Goal: Task Accomplishment & Management: Complete application form

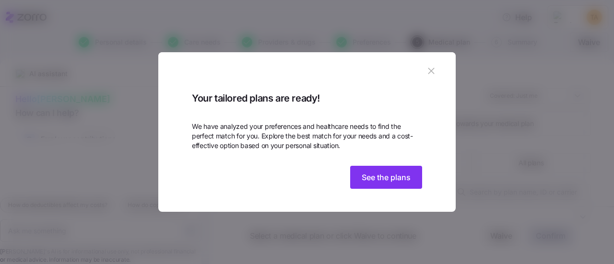
click at [369, 114] on img at bounding box center [307, 114] width 230 height 0
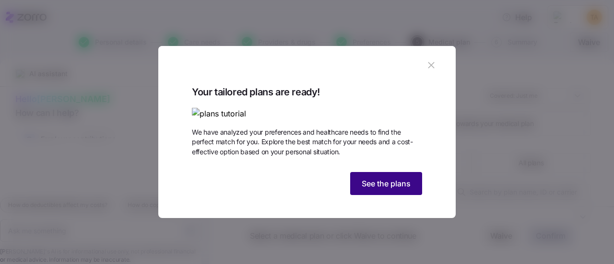
click at [363, 190] on span "See the plans" at bounding box center [386, 184] width 49 height 12
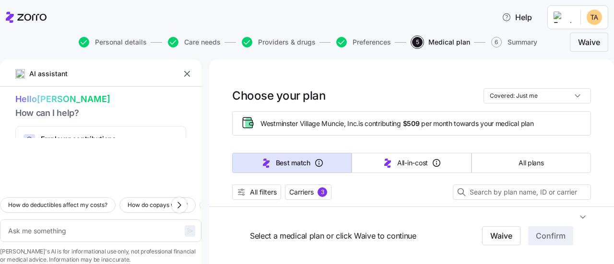
scroll to position [96, 0]
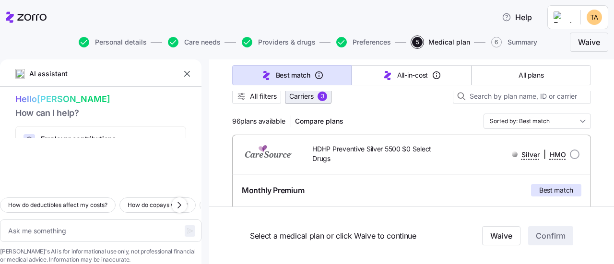
click at [307, 95] on span "Carriers" at bounding box center [301, 97] width 24 height 10
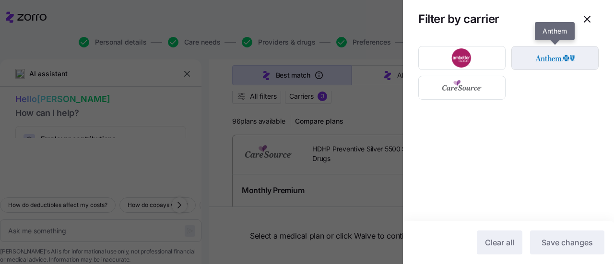
click at [542, 59] on img "button" at bounding box center [555, 57] width 71 height 19
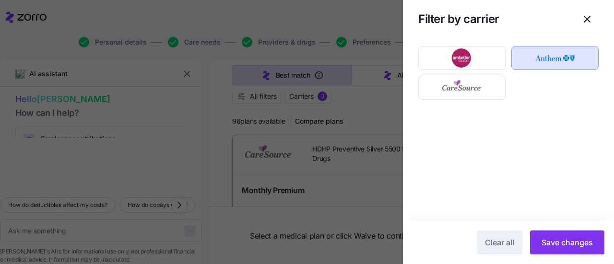
click at [370, 113] on div at bounding box center [307, 132] width 614 height 264
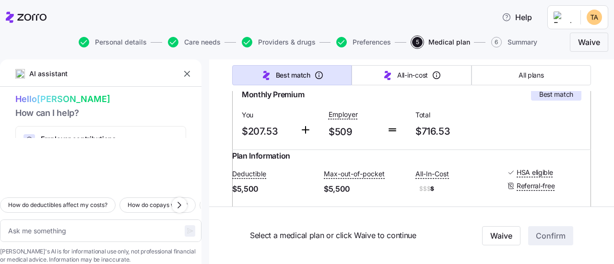
scroll to position [144, 0]
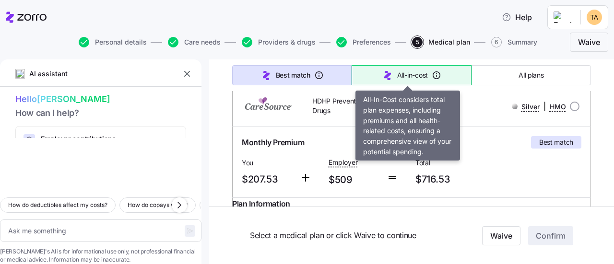
click at [400, 78] on span "All-in-cost" at bounding box center [412, 76] width 31 height 10
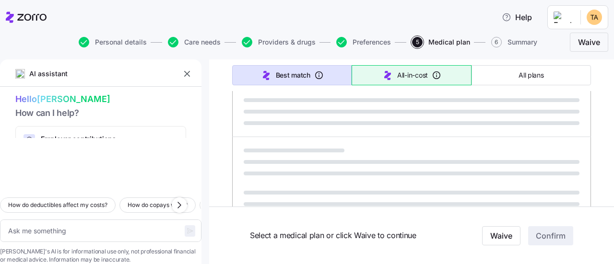
type textarea "x"
type input "Sorted by: All-in-cost"
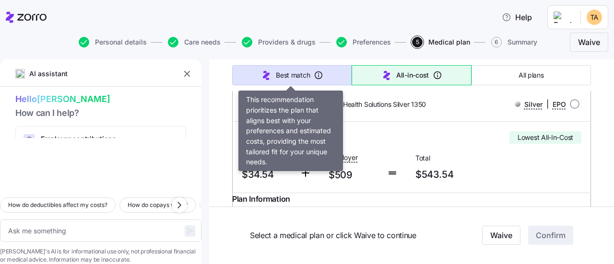
click at [292, 73] on span "Best match" at bounding box center [293, 76] width 34 height 10
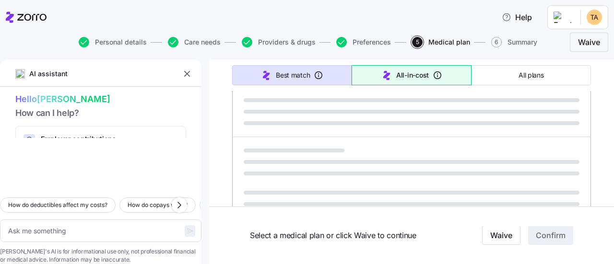
type textarea "x"
type input "Sorted by: Best match"
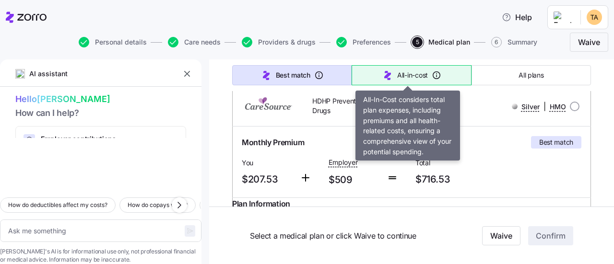
click at [408, 72] on span "All-in-cost" at bounding box center [412, 76] width 31 height 10
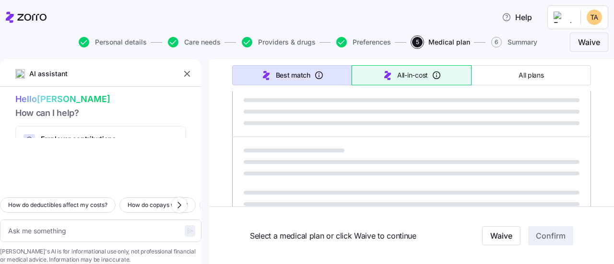
type textarea "x"
type input "Sorted by: All-in-cost"
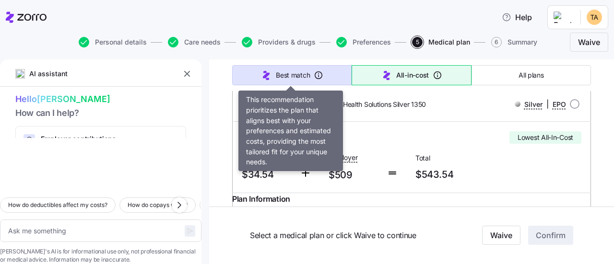
click at [287, 72] on span "Best match" at bounding box center [293, 76] width 34 height 10
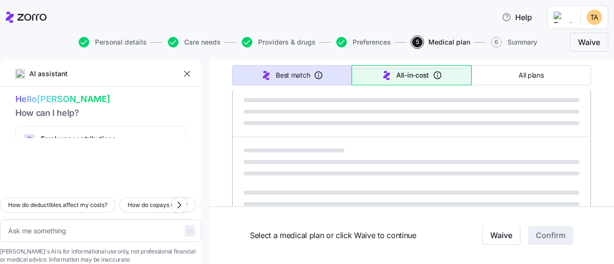
type textarea "x"
type input "Sorted by: Best match"
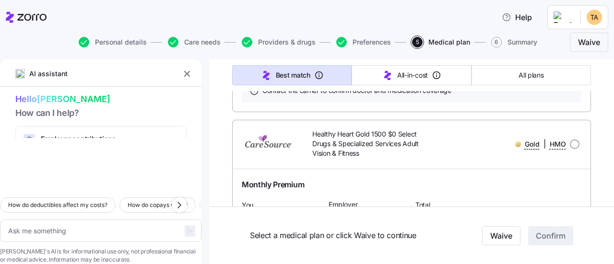
scroll to position [2928, 0]
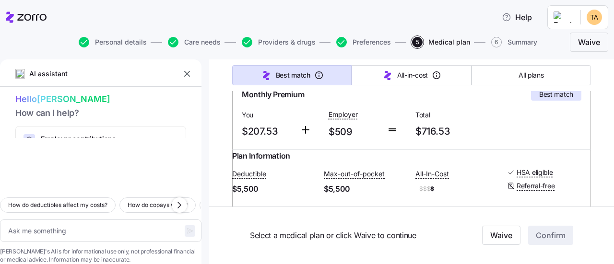
scroll to position [0, 0]
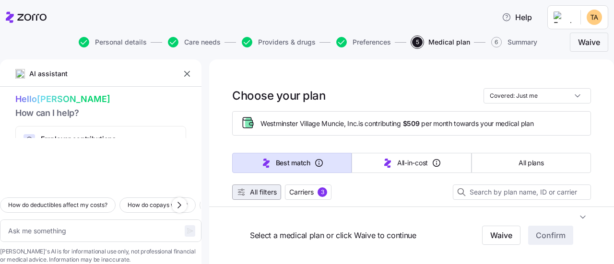
click at [268, 191] on span "All filters" at bounding box center [263, 193] width 27 height 10
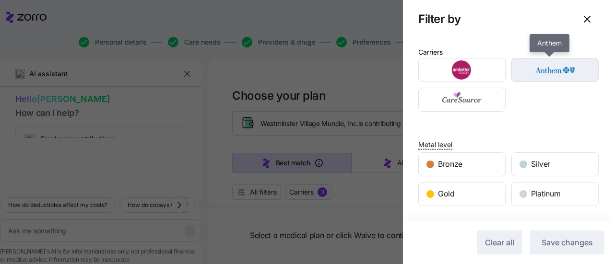
click at [538, 65] on img "button" at bounding box center [555, 69] width 71 height 19
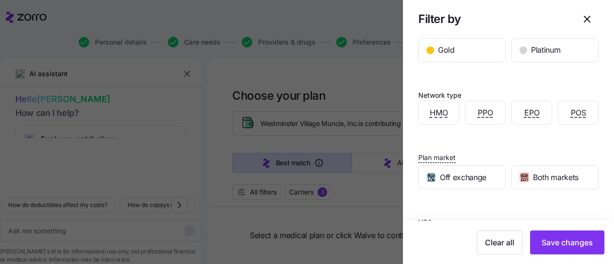
scroll to position [190, 0]
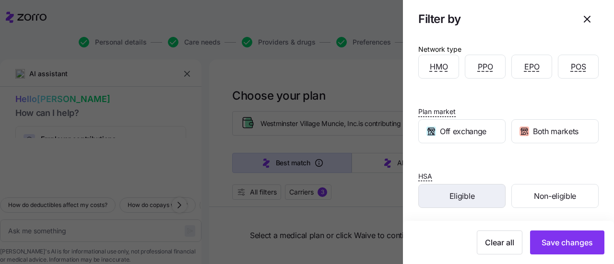
click at [474, 187] on div "Eligible" at bounding box center [462, 196] width 86 height 23
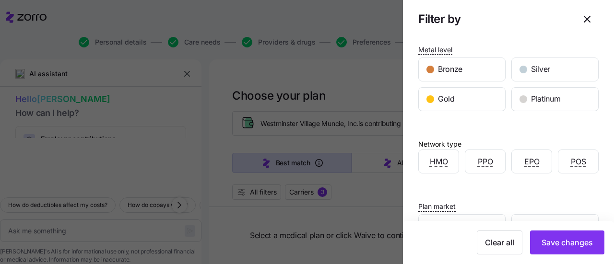
scroll to position [96, 0]
click at [358, 81] on div at bounding box center [307, 132] width 614 height 264
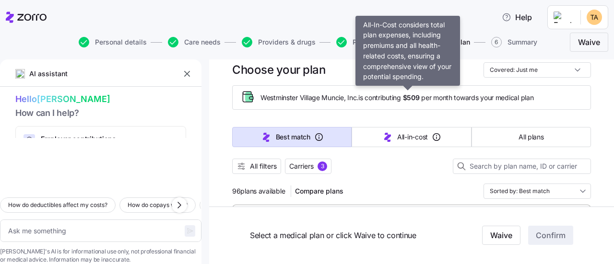
scroll to position [0, 0]
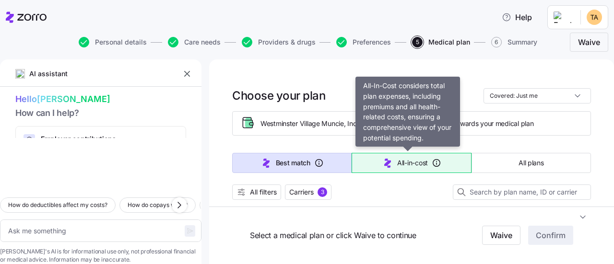
click at [397, 166] on span "All-in-cost" at bounding box center [412, 163] width 31 height 10
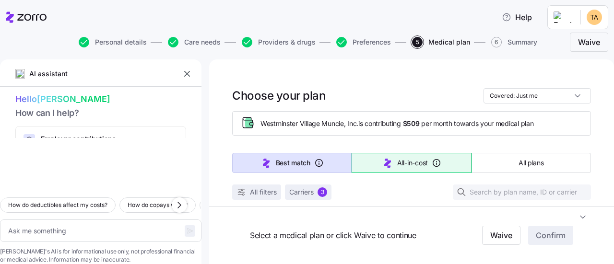
type textarea "x"
type input "Sorted by: All-in-cost"
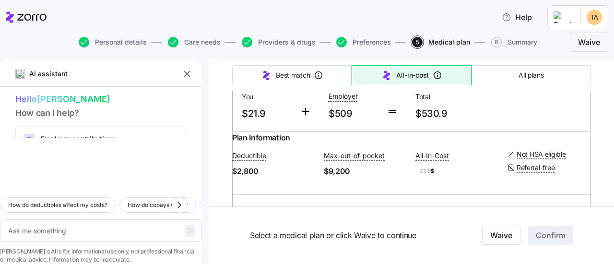
scroll to position [1488, 0]
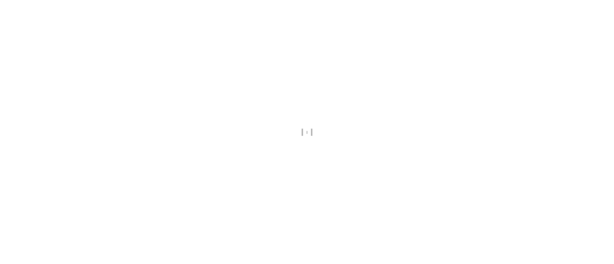
type textarea "x"
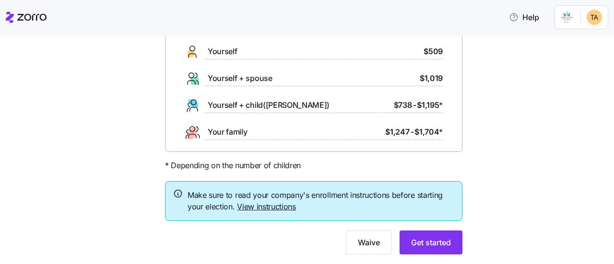
scroll to position [96, 0]
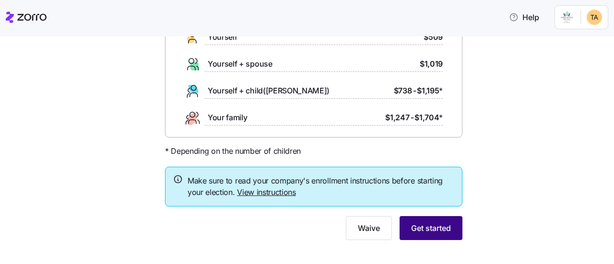
click at [436, 227] on span "Get started" at bounding box center [431, 229] width 40 height 12
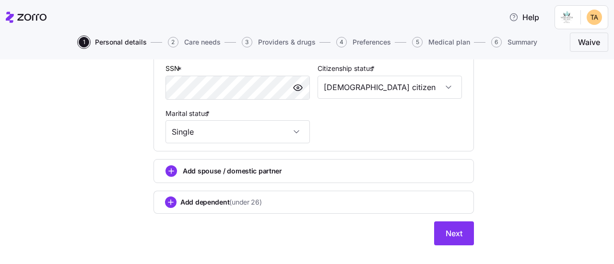
scroll to position [384, 0]
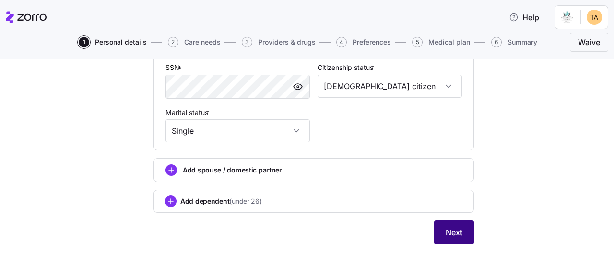
click at [458, 234] on span "Next" at bounding box center [454, 233] width 17 height 12
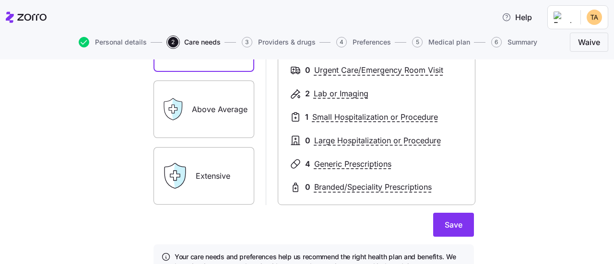
scroll to position [192, 0]
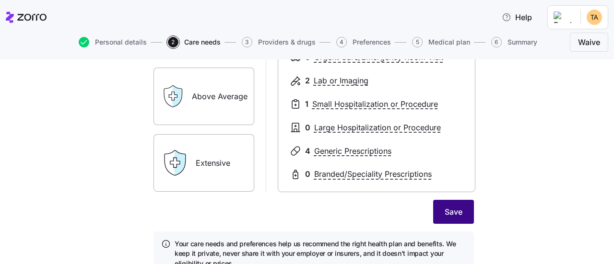
click at [464, 216] on button "Save" at bounding box center [453, 212] width 41 height 24
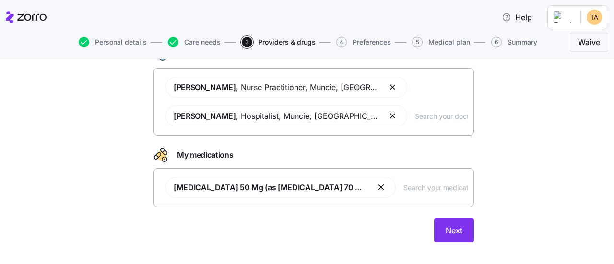
scroll to position [82, 0]
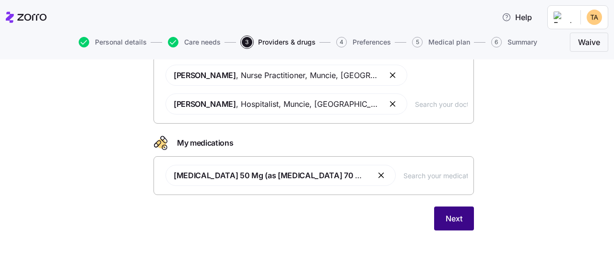
click at [446, 220] on span "Next" at bounding box center [454, 219] width 17 height 12
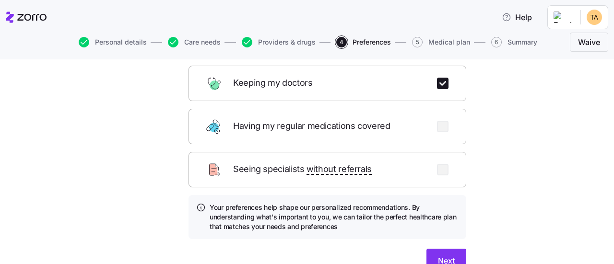
scroll to position [191, 0]
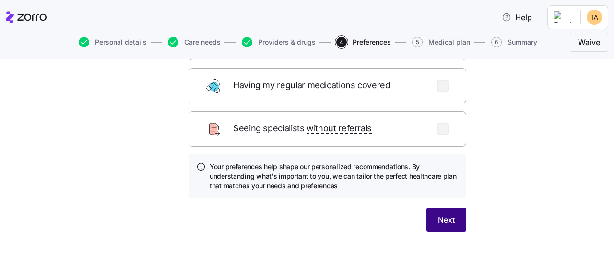
click at [438, 215] on span "Next" at bounding box center [446, 221] width 17 height 12
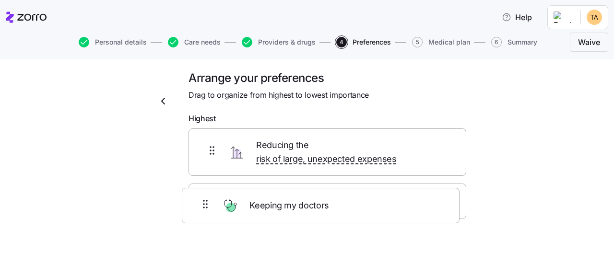
scroll to position [8, 0]
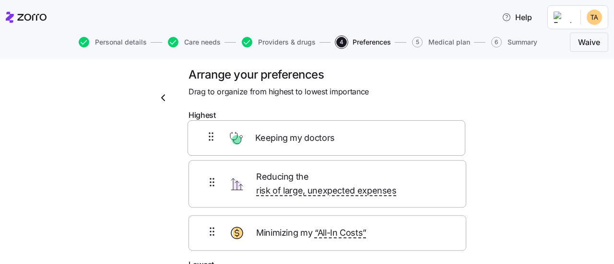
drag, startPoint x: 308, startPoint y: 241, endPoint x: 310, endPoint y: 141, distance: 100.3
click at [310, 141] on div "Reducing the risk of large, unexpected expenses Minimizing my “All-In Costs” Ke…" at bounding box center [328, 192] width 278 height 134
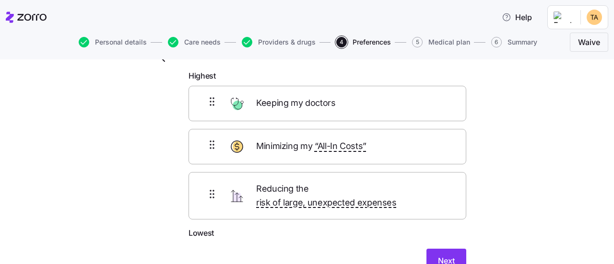
scroll to position [88, 0]
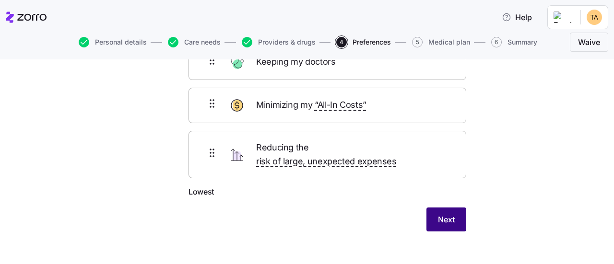
click at [447, 214] on span "Next" at bounding box center [446, 220] width 17 height 12
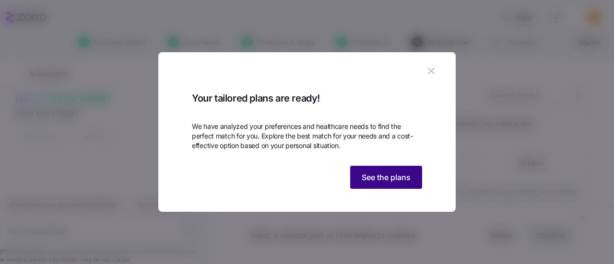
scroll to position [50, 0]
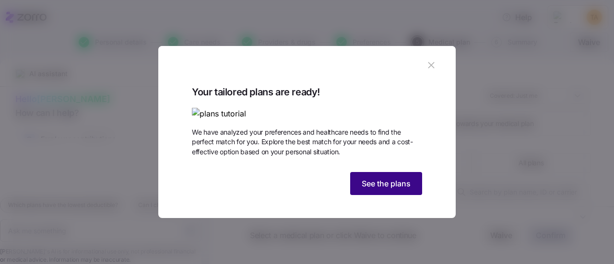
click at [397, 190] on span "See the plans" at bounding box center [386, 184] width 49 height 12
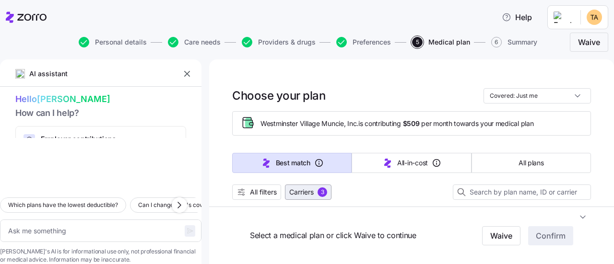
scroll to position [96, 0]
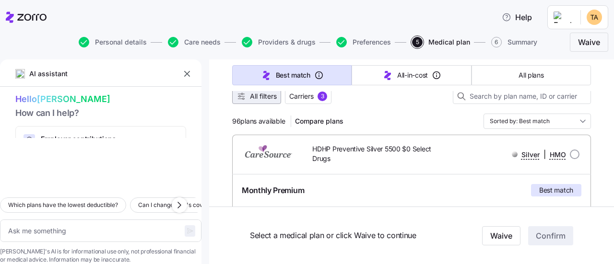
click at [257, 94] on span "All filters" at bounding box center [263, 97] width 27 height 10
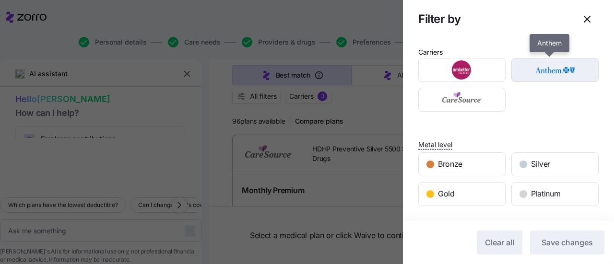
click at [558, 67] on img "button" at bounding box center [555, 69] width 71 height 19
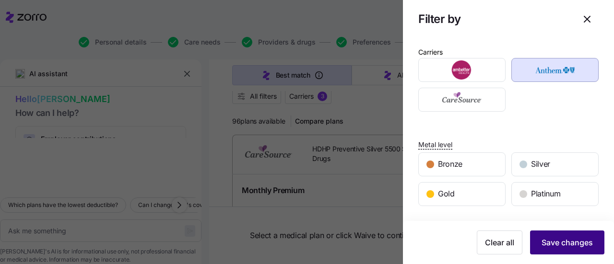
click at [561, 245] on span "Save changes" at bounding box center [567, 243] width 51 height 12
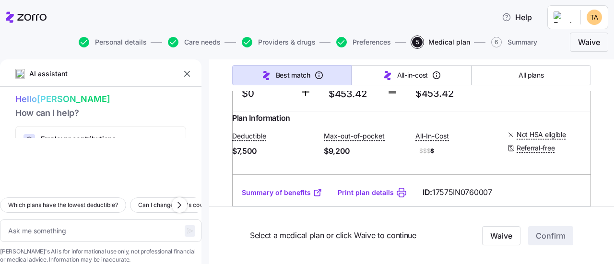
scroll to position [4416, 0]
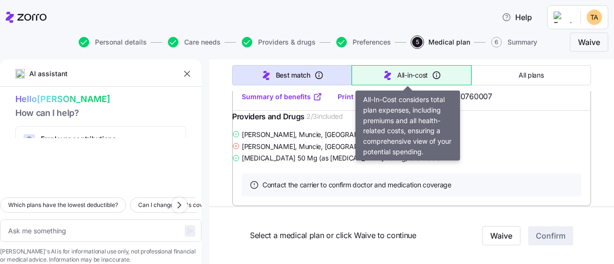
click at [411, 72] on span "All-in-cost" at bounding box center [412, 76] width 31 height 10
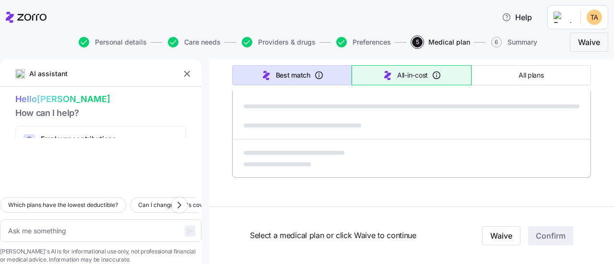
type textarea "x"
type input "Sorted by: All-in-cost"
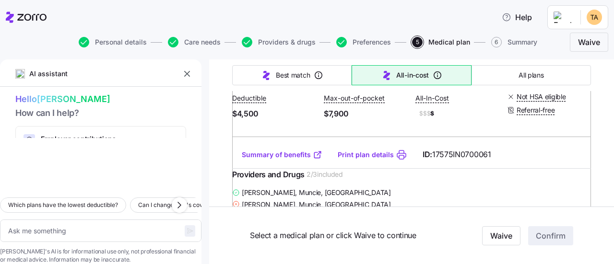
scroll to position [288, 0]
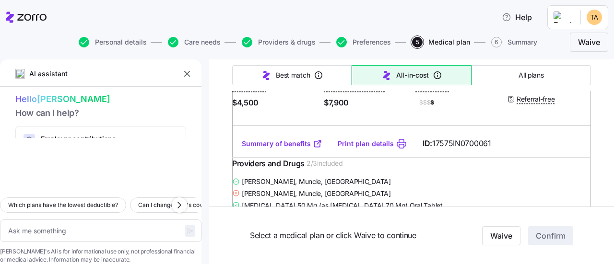
click at [302, 149] on link "Summary of benefits" at bounding box center [282, 144] width 81 height 10
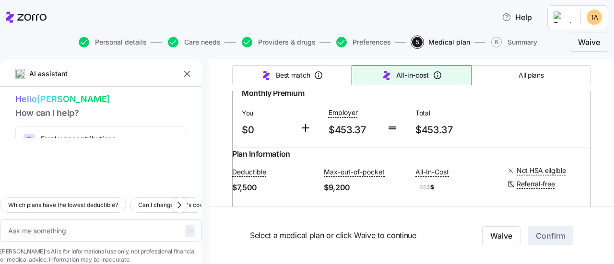
scroll to position [1488, 0]
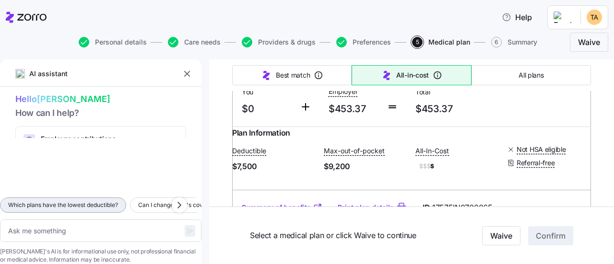
click at [74, 198] on button "Which plans have the lowest deductible?" at bounding box center [63, 205] width 126 height 15
type textarea "x"
type textarea "Which plans have the lowest deductible?"
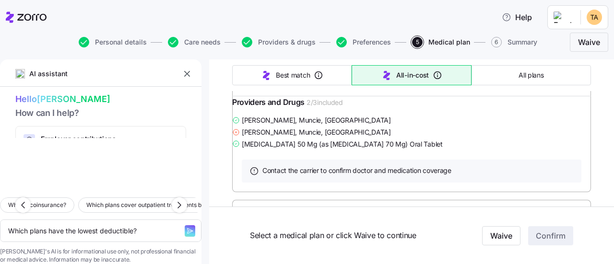
scroll to position [2784, 0]
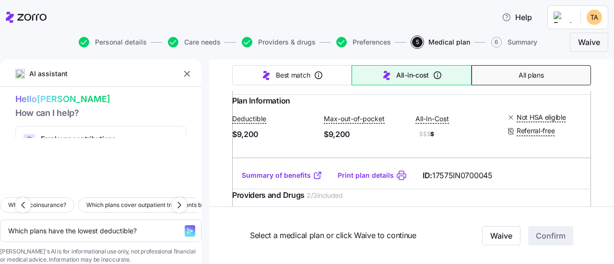
click at [540, 76] on button "All plans" at bounding box center [532, 75] width 120 height 20
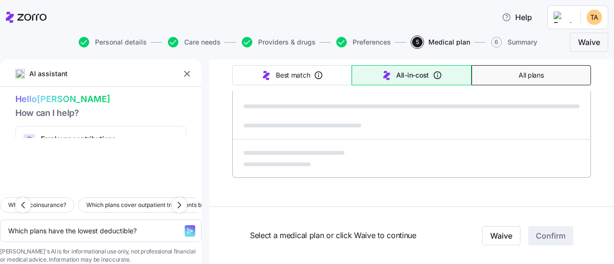
type textarea "x"
type input "Sorted by: Premium"
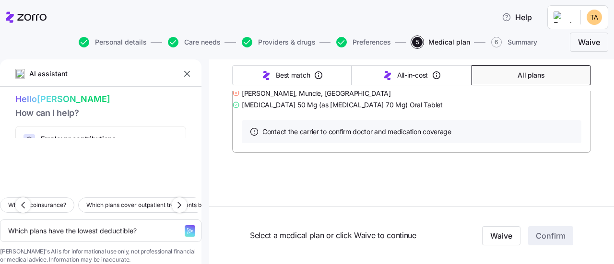
scroll to position [4655, 0]
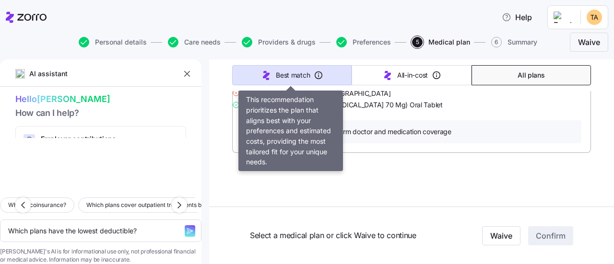
click at [283, 71] on span "Best match" at bounding box center [293, 76] width 34 height 10
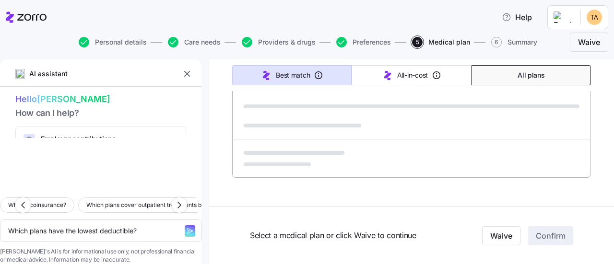
type textarea "x"
type input "Sorted by: Best match"
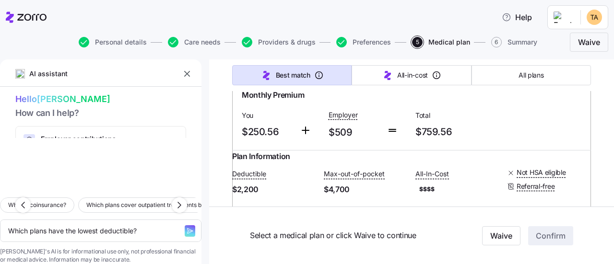
scroll to position [0, 0]
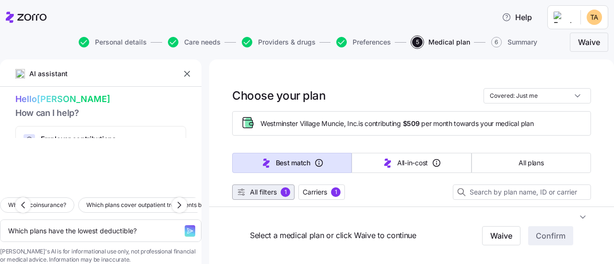
click at [242, 190] on icon "button" at bounding box center [242, 193] width 10 height 10
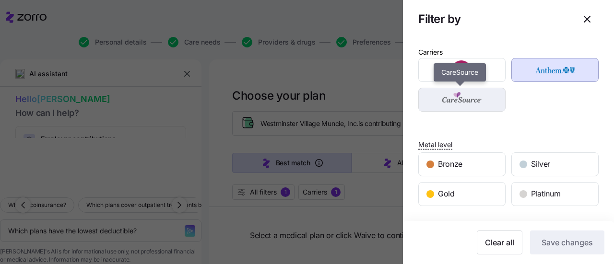
click at [479, 102] on img "button" at bounding box center [462, 99] width 71 height 19
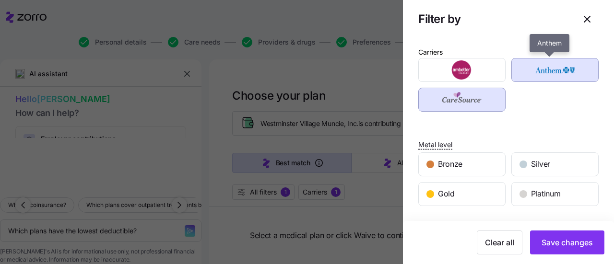
click at [551, 69] on img "button" at bounding box center [555, 69] width 71 height 19
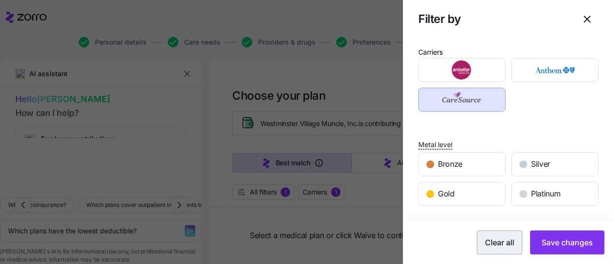
click at [547, 242] on span "Save changes" at bounding box center [567, 243] width 51 height 12
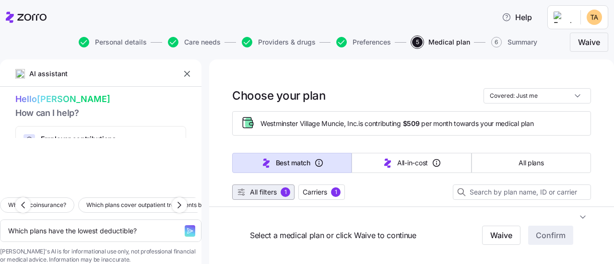
click at [251, 192] on span "All filters" at bounding box center [263, 193] width 27 height 10
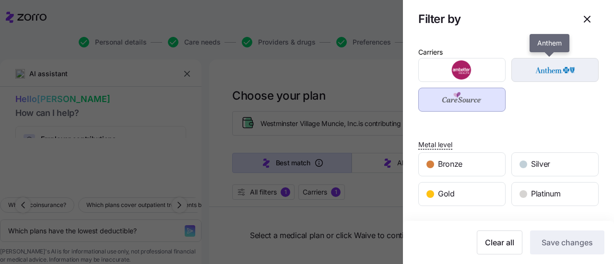
click at [530, 71] on img "button" at bounding box center [555, 69] width 71 height 19
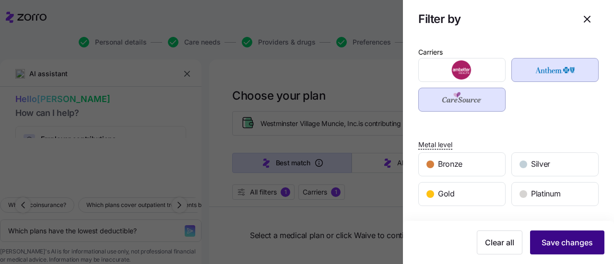
click at [557, 244] on span "Save changes" at bounding box center [567, 243] width 51 height 12
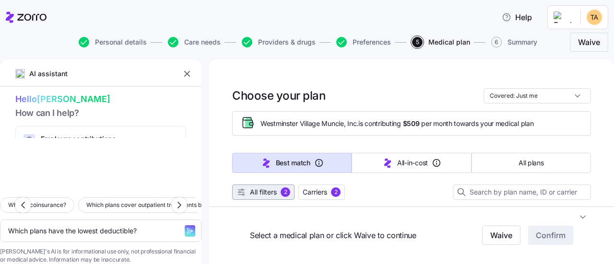
click at [264, 189] on span "All filters" at bounding box center [263, 193] width 27 height 10
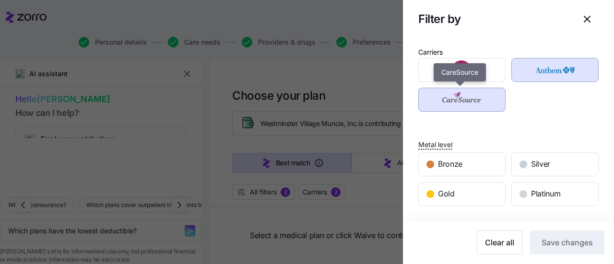
click at [478, 99] on img "button" at bounding box center [462, 99] width 71 height 19
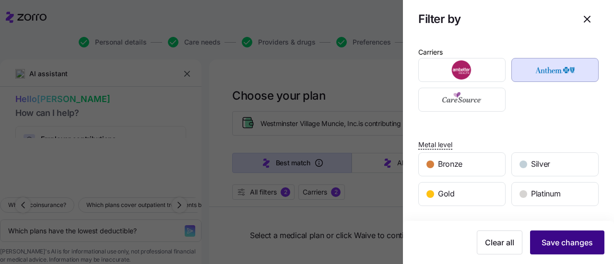
click at [542, 242] on span "Save changes" at bounding box center [567, 243] width 51 height 12
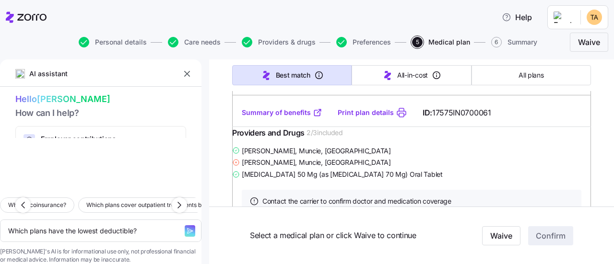
scroll to position [1824, 0]
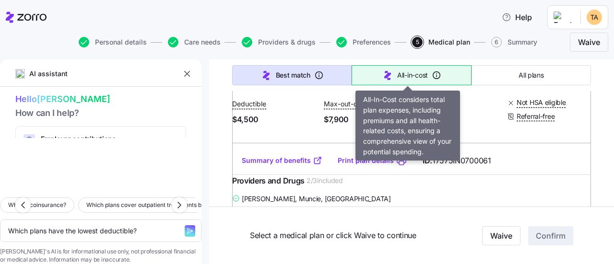
click at [411, 78] on span "All-in-cost" at bounding box center [412, 76] width 31 height 10
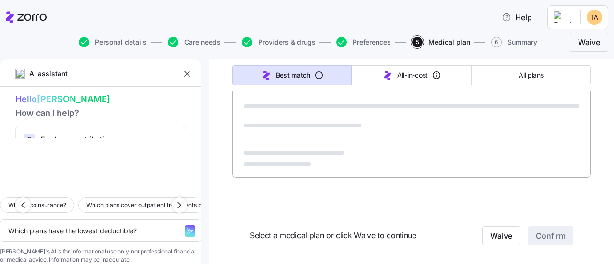
type textarea "x"
type input "Sorted by: All-in-cost"
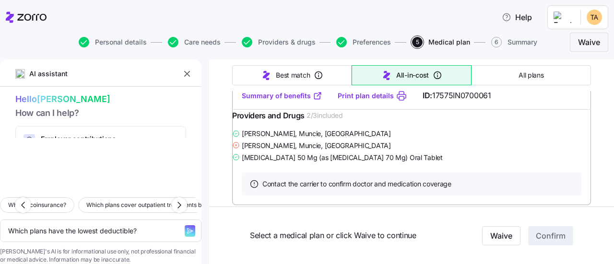
scroll to position [0, 0]
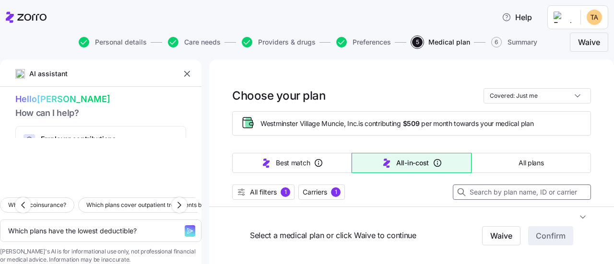
click at [472, 191] on input at bounding box center [522, 192] width 138 height 15
type textarea "x"
type input "an"
type textarea "x"
type input "anth"
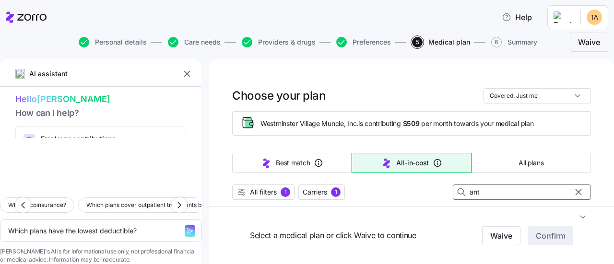
type textarea "x"
type input "anthe"
type textarea "x"
type input "anthem"
type textarea "x"
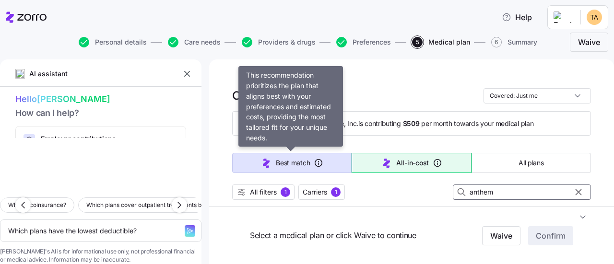
type input "anthem"
click at [298, 167] on span "Best match" at bounding box center [293, 163] width 34 height 10
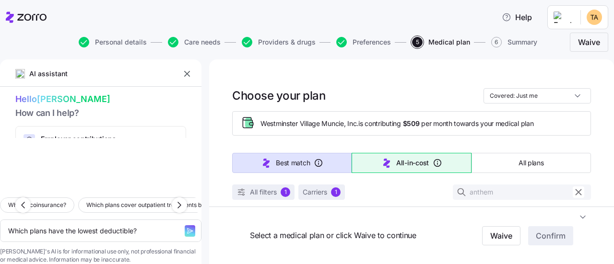
type textarea "x"
type input "Sorted by: Best match"
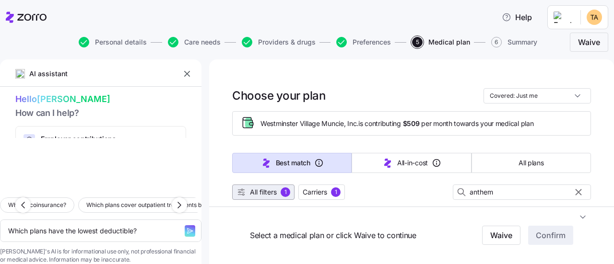
click at [256, 192] on span "All filters" at bounding box center [263, 193] width 27 height 10
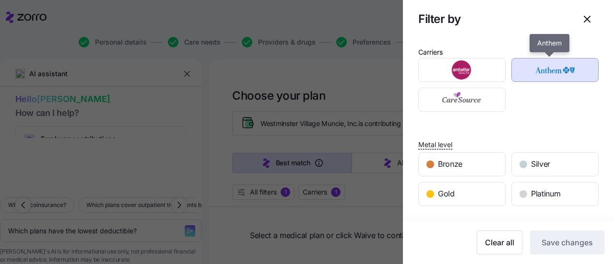
click at [539, 70] on img "button" at bounding box center [555, 69] width 71 height 19
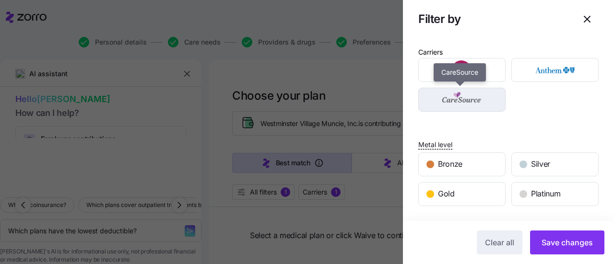
click at [472, 101] on img "button" at bounding box center [462, 99] width 71 height 19
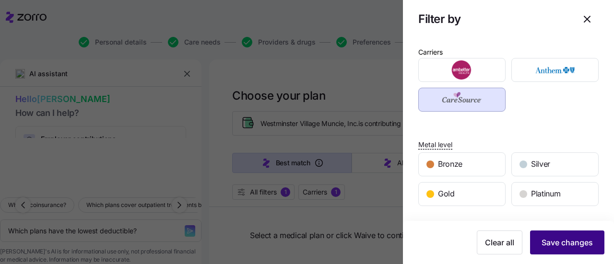
click at [544, 239] on span "Save changes" at bounding box center [567, 243] width 51 height 12
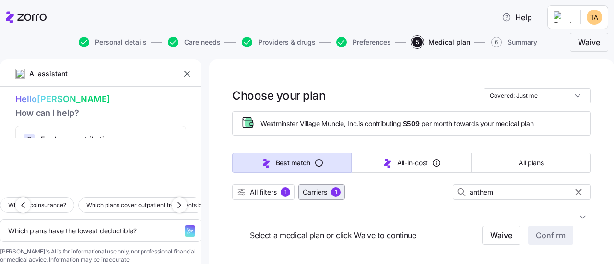
click at [308, 190] on span "Carriers" at bounding box center [315, 193] width 24 height 10
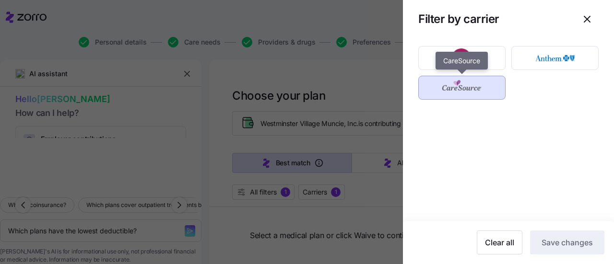
click at [483, 90] on img "button" at bounding box center [462, 87] width 71 height 19
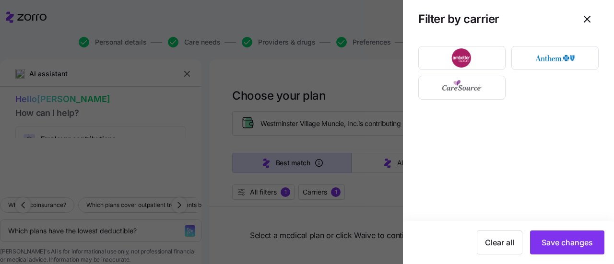
click at [547, 242] on span "Save changes" at bounding box center [567, 243] width 51 height 12
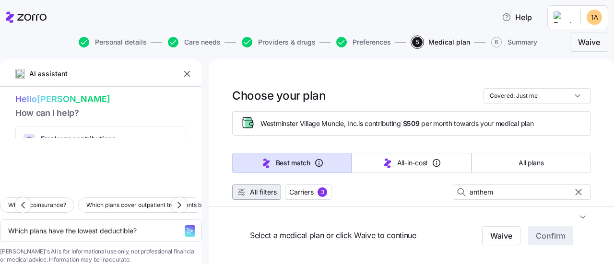
click at [255, 190] on span "All filters" at bounding box center [263, 193] width 27 height 10
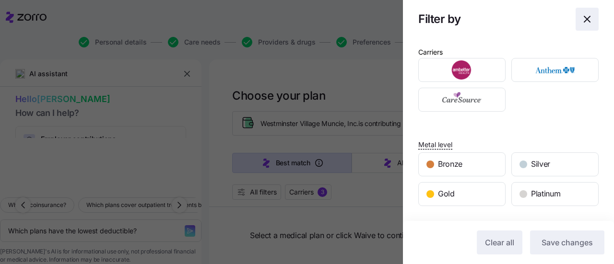
click at [582, 17] on icon "button" at bounding box center [588, 19] width 12 height 12
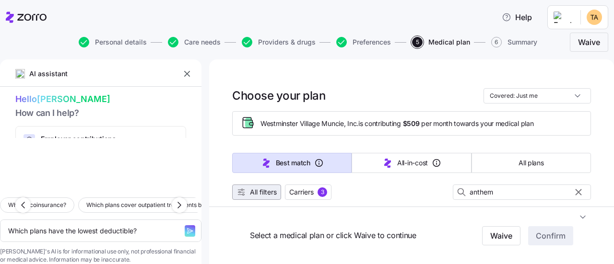
click at [257, 196] on span "All filters" at bounding box center [263, 193] width 27 height 10
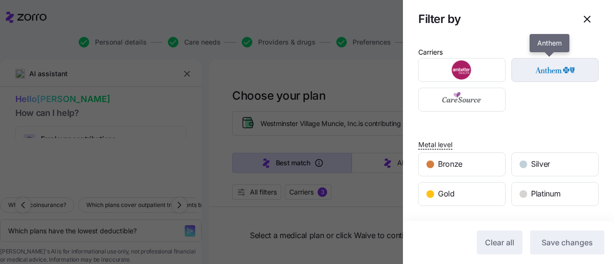
click at [534, 71] on img "button" at bounding box center [555, 69] width 71 height 19
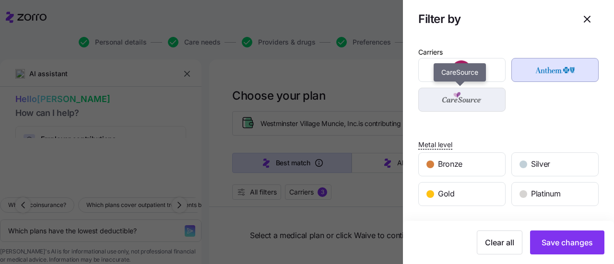
click at [473, 100] on img "button" at bounding box center [462, 99] width 71 height 19
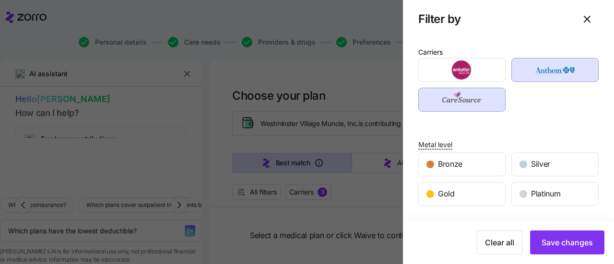
click at [472, 102] on img "button" at bounding box center [462, 99] width 71 height 19
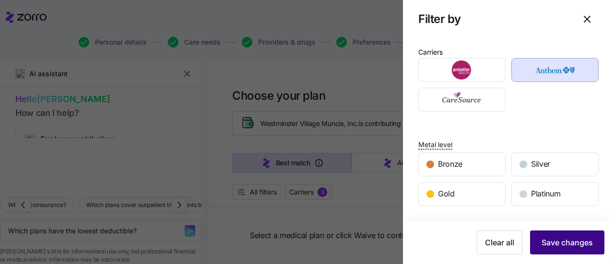
click at [533, 240] on button "Save changes" at bounding box center [567, 243] width 74 height 24
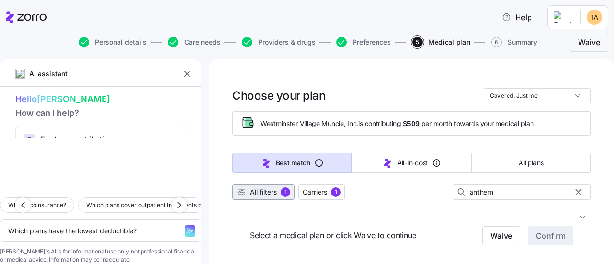
click at [270, 191] on span "All filters" at bounding box center [263, 193] width 27 height 10
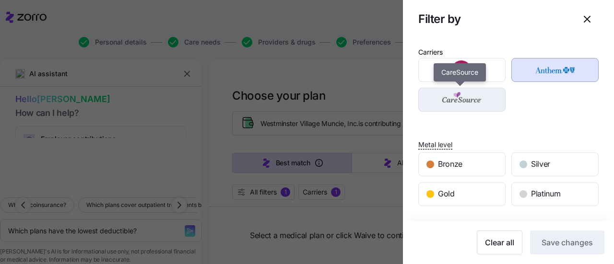
click at [467, 100] on img "button" at bounding box center [462, 99] width 71 height 19
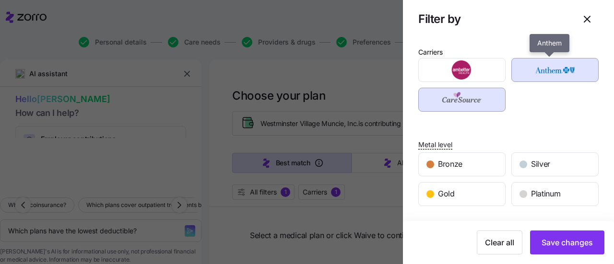
click at [531, 65] on img "button" at bounding box center [555, 69] width 71 height 19
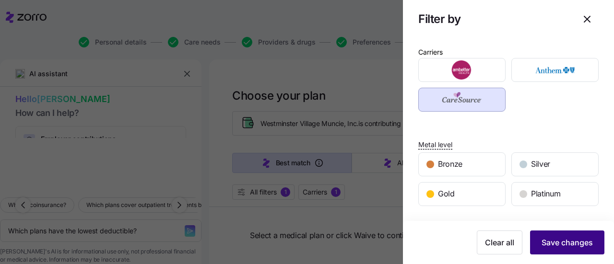
click at [531, 241] on button "Save changes" at bounding box center [567, 243] width 74 height 24
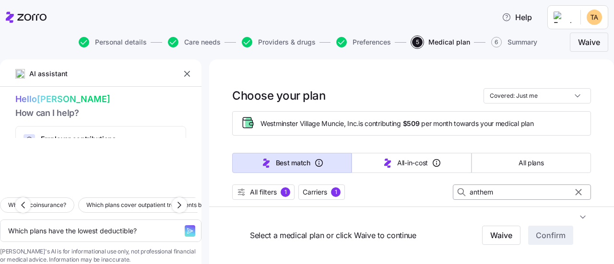
click at [574, 189] on icon "button" at bounding box center [579, 193] width 11 height 12
type textarea "x"
click at [432, 216] on div "Select a medical plan or click Waive to continue Waive Confirm" at bounding box center [411, 236] width 405 height 58
click at [321, 189] on span "Carriers" at bounding box center [315, 193] width 24 height 10
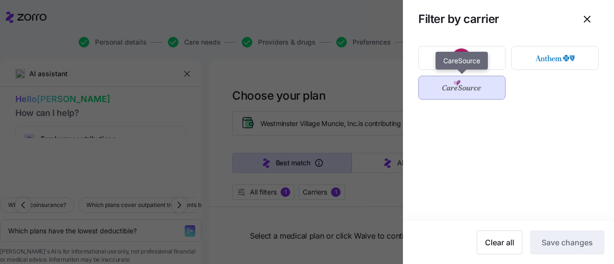
click at [489, 85] on img "button" at bounding box center [462, 87] width 71 height 19
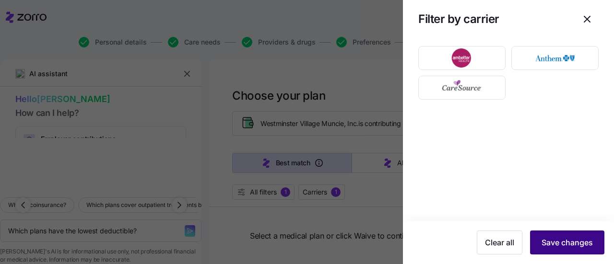
click at [565, 241] on span "Save changes" at bounding box center [567, 243] width 51 height 12
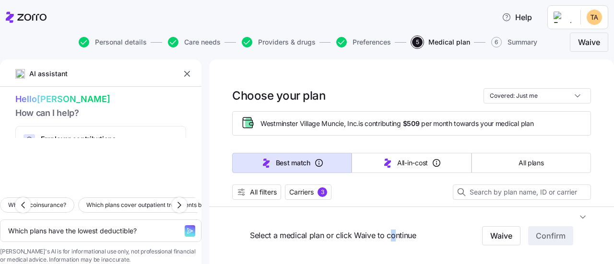
click at [392, 237] on span "Select a medical plan or click Waive to continue" at bounding box center [356, 236] width 213 height 12
click at [274, 191] on span "All filters" at bounding box center [263, 193] width 27 height 10
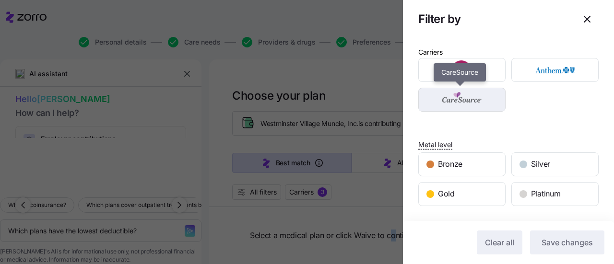
click at [476, 98] on img "button" at bounding box center [462, 99] width 71 height 19
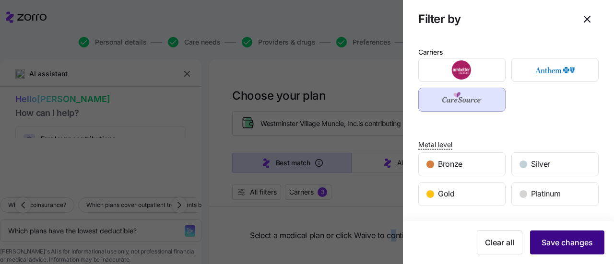
click at [553, 243] on span "Save changes" at bounding box center [567, 243] width 51 height 12
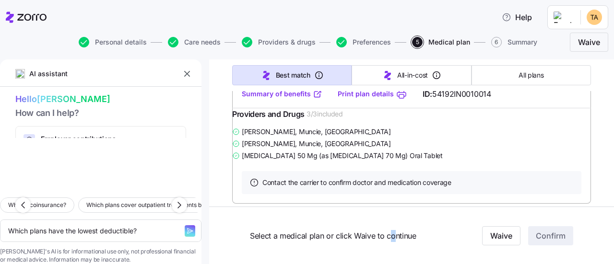
scroll to position [1920, 0]
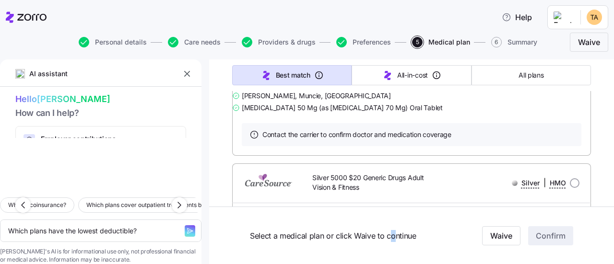
click at [296, 51] on link "Summary of benefits" at bounding box center [282, 46] width 81 height 10
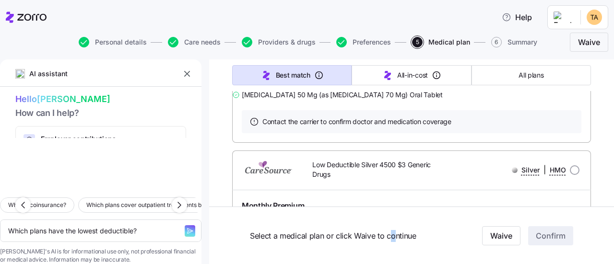
scroll to position [2256, 0]
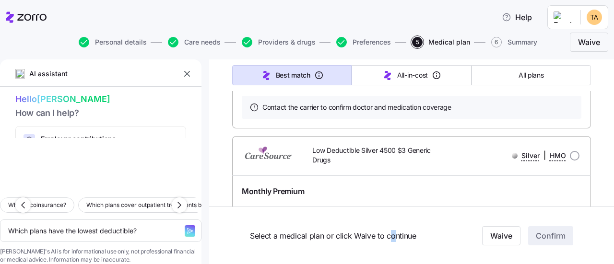
click at [284, 24] on link "Summary of benefits" at bounding box center [282, 19] width 81 height 10
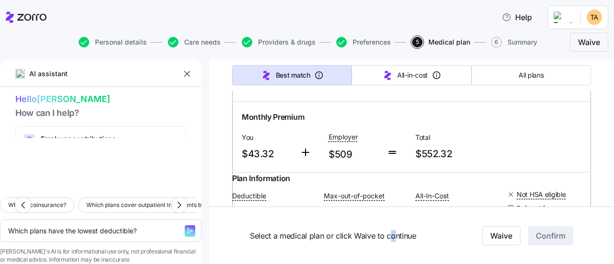
scroll to position [2640, 0]
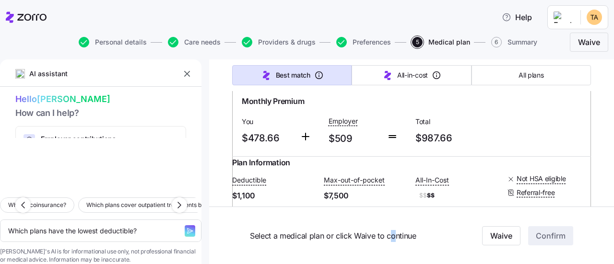
scroll to position [2976, 0]
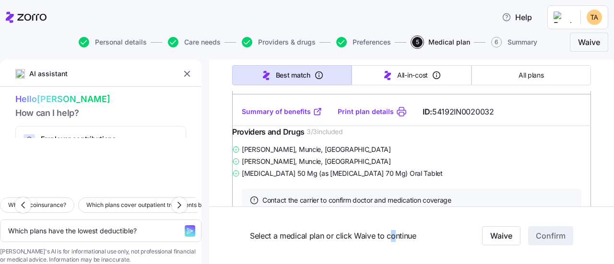
scroll to position [5615, 0]
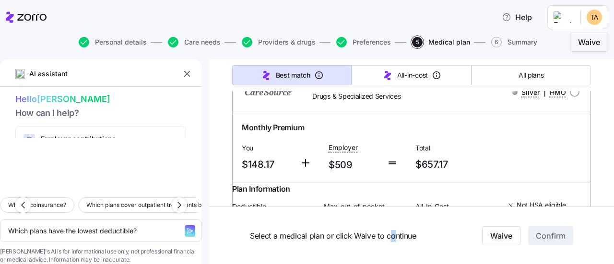
scroll to position [6047, 0]
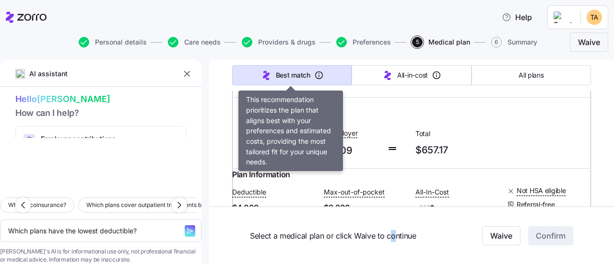
click at [292, 71] on span "Best match" at bounding box center [293, 76] width 35 height 10
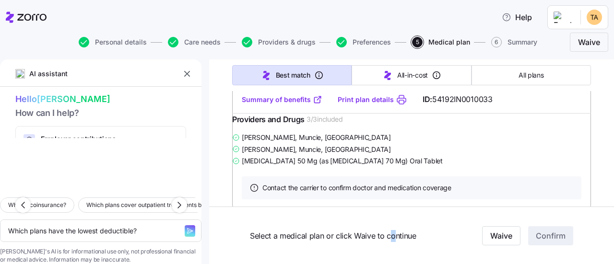
scroll to position [0, 0]
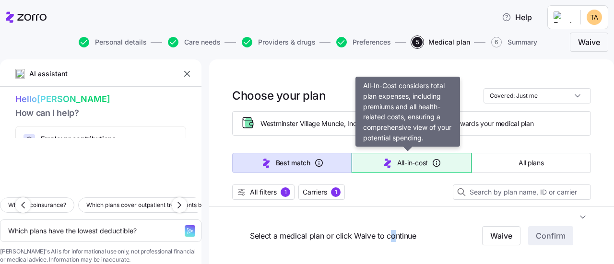
click at [409, 161] on span "All-in-cost" at bounding box center [412, 163] width 31 height 10
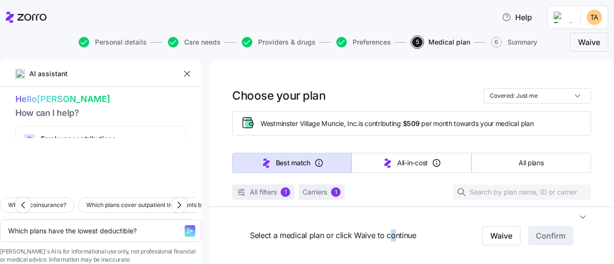
type textarea "x"
type input "Sorted by: All-in-cost"
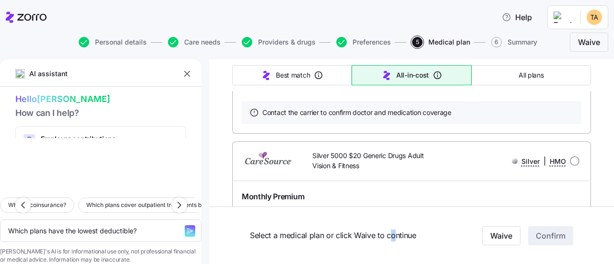
scroll to position [2592, 0]
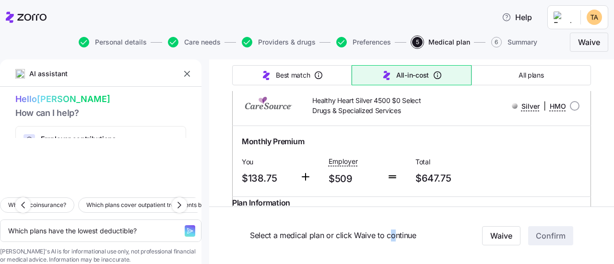
scroll to position [2928, 0]
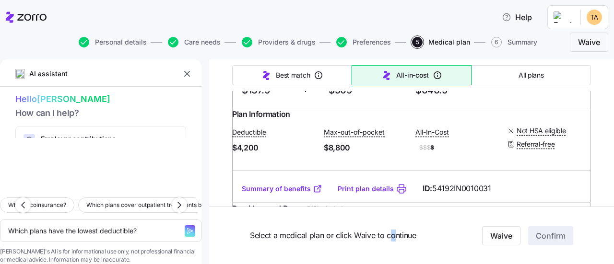
scroll to position [3312, 0]
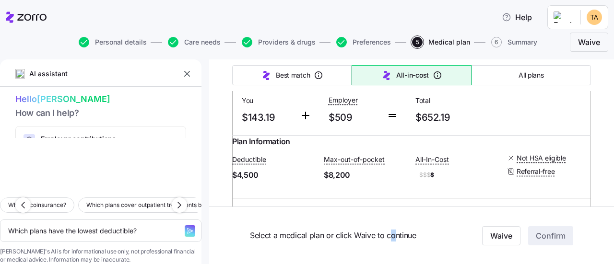
scroll to position [3600, 0]
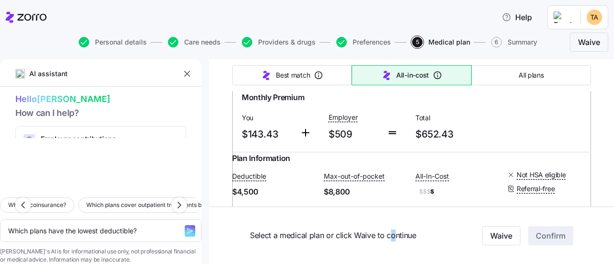
scroll to position [3936, 0]
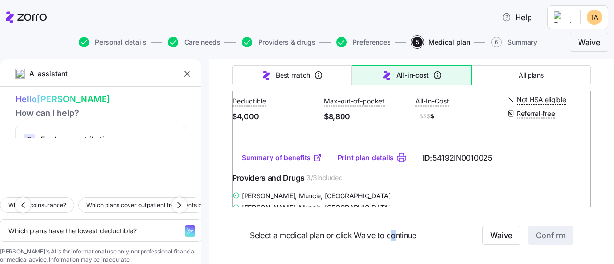
scroll to position [4320, 0]
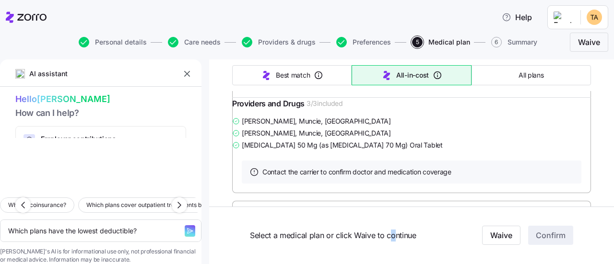
scroll to position [3888, 0]
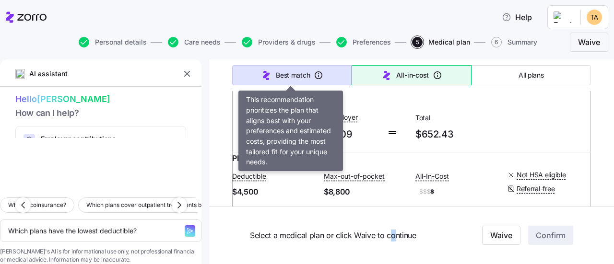
drag, startPoint x: 292, startPoint y: 75, endPoint x: 280, endPoint y: 71, distance: 12.3
click at [292, 75] on span "Best match" at bounding box center [293, 76] width 34 height 10
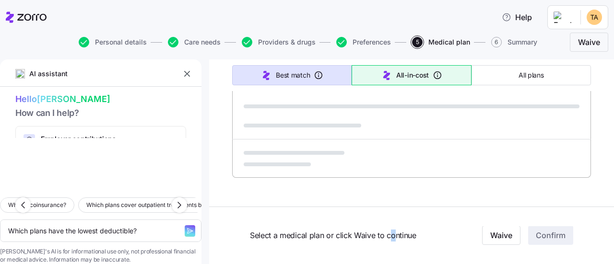
type textarea "x"
type input "Sorted by: Best match"
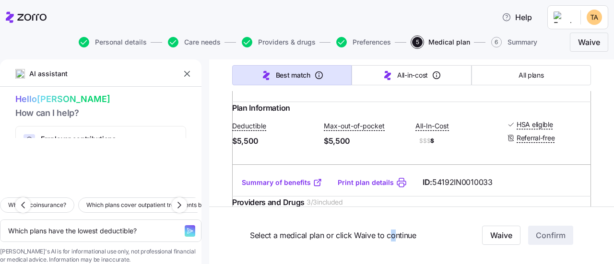
scroll to position [288, 0]
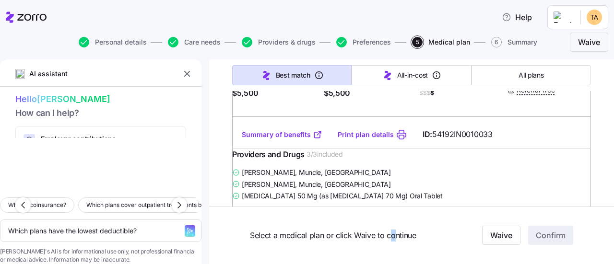
click at [274, 140] on link "Summary of benefits" at bounding box center [282, 135] width 81 height 10
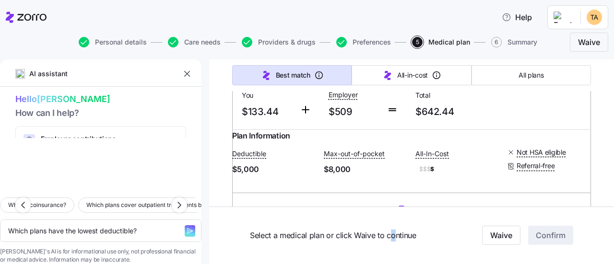
scroll to position [1968, 0]
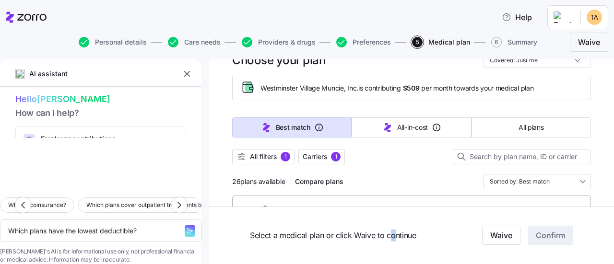
scroll to position [48, 0]
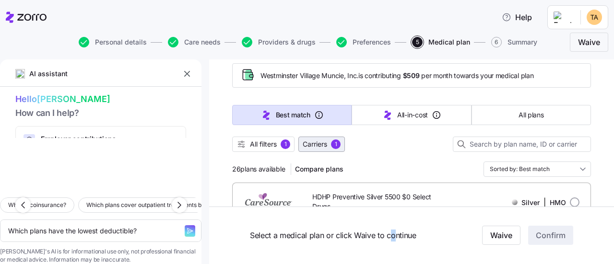
click at [326, 143] on span "Carriers" at bounding box center [315, 145] width 24 height 10
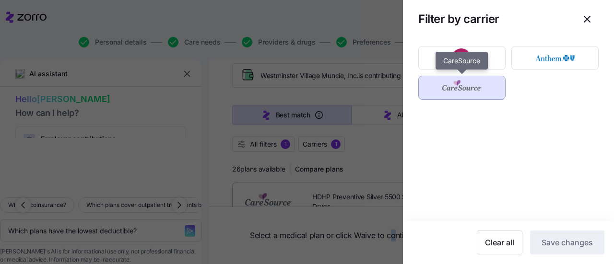
click at [463, 84] on img "button" at bounding box center [462, 87] width 71 height 19
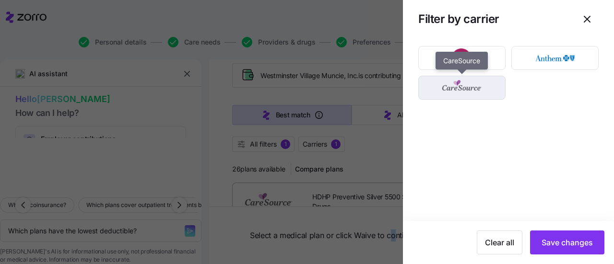
click at [472, 89] on img "button" at bounding box center [462, 87] width 71 height 19
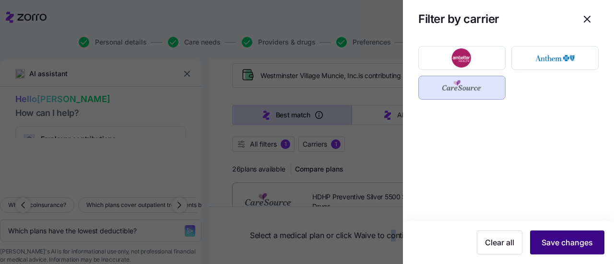
click at [576, 239] on span "Save changes" at bounding box center [567, 243] width 51 height 12
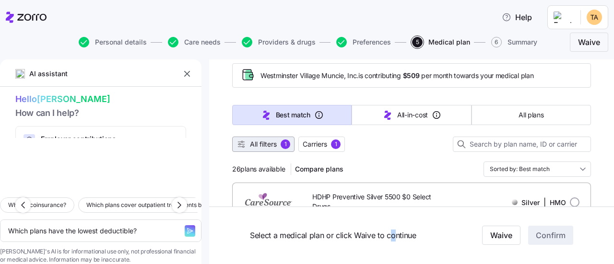
click at [268, 145] on span "All filters" at bounding box center [263, 145] width 27 height 10
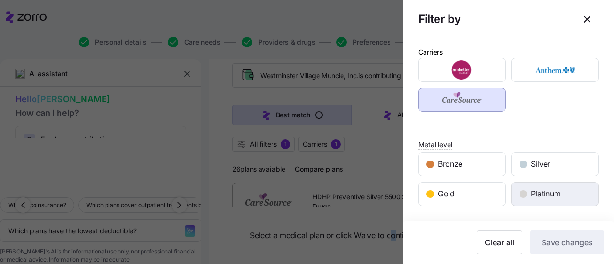
click at [535, 195] on span "Platinum" at bounding box center [545, 194] width 29 height 12
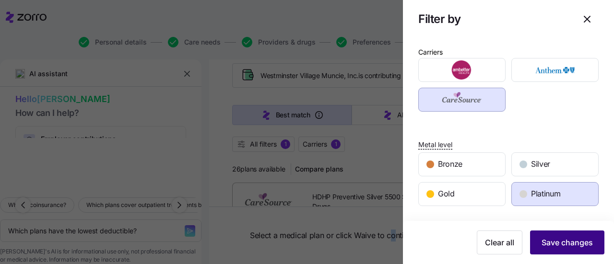
click at [551, 244] on span "Save changes" at bounding box center [567, 243] width 51 height 12
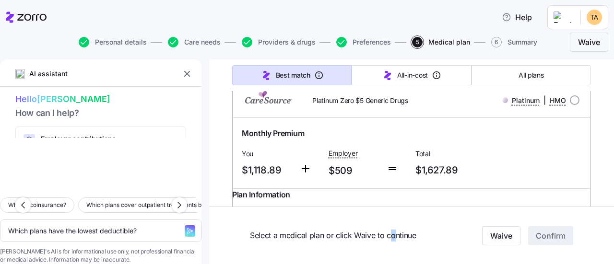
scroll to position [0, 0]
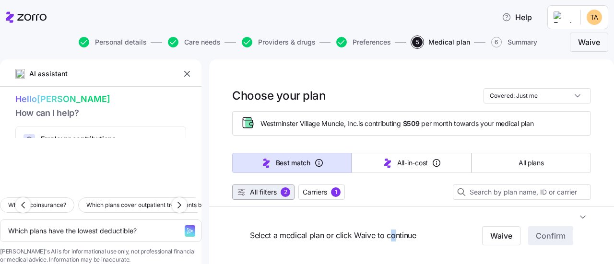
click at [273, 191] on span "All filters" at bounding box center [263, 193] width 27 height 10
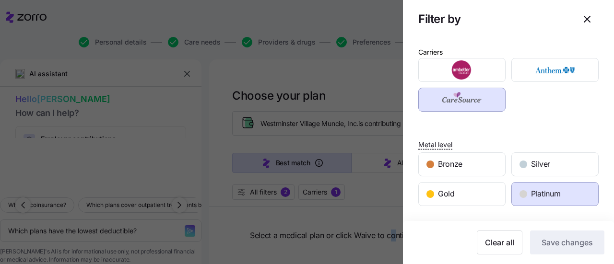
click at [547, 191] on span "Platinum" at bounding box center [545, 194] width 29 height 12
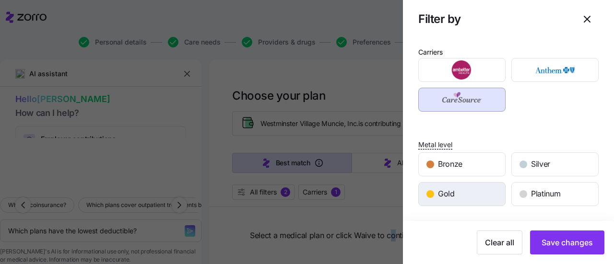
click at [445, 191] on span "Gold" at bounding box center [446, 194] width 17 height 12
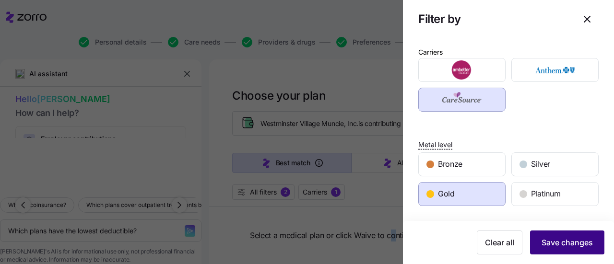
click at [545, 246] on span "Save changes" at bounding box center [567, 243] width 51 height 12
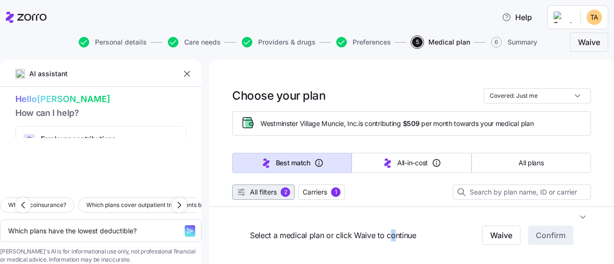
click at [267, 189] on span "All filters" at bounding box center [263, 193] width 27 height 10
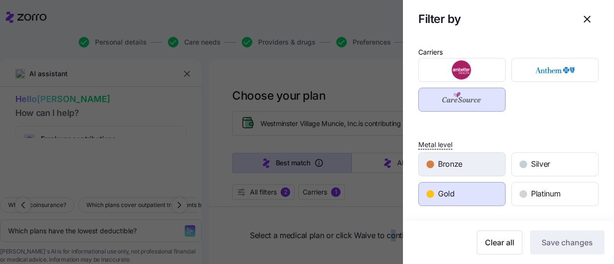
click at [455, 164] on span "Bronze" at bounding box center [450, 164] width 24 height 12
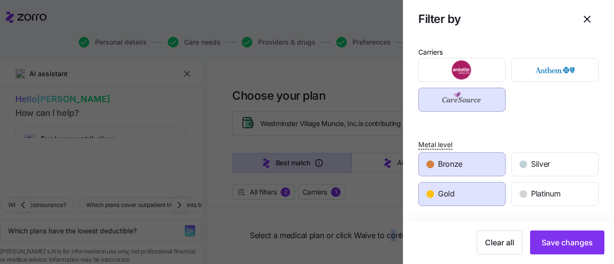
click at [454, 195] on div "Gold" at bounding box center [462, 194] width 86 height 23
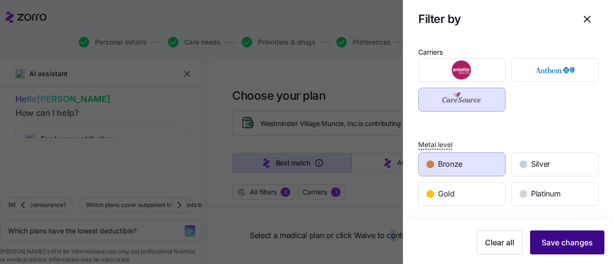
click at [562, 244] on span "Save changes" at bounding box center [567, 243] width 51 height 12
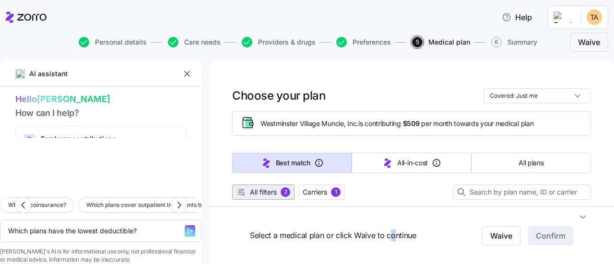
click at [266, 186] on button "All filters 2" at bounding box center [263, 192] width 62 height 15
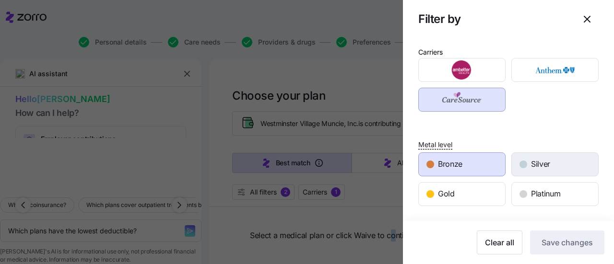
click at [531, 164] on span "Silver" at bounding box center [540, 164] width 19 height 12
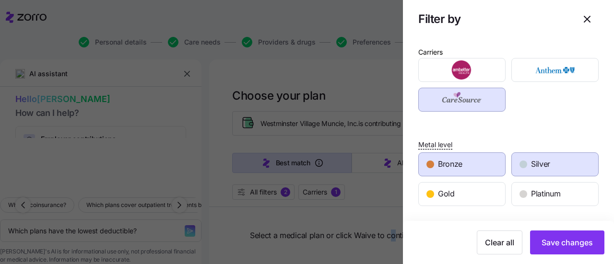
click at [483, 162] on div "Bronze" at bounding box center [462, 164] width 86 height 23
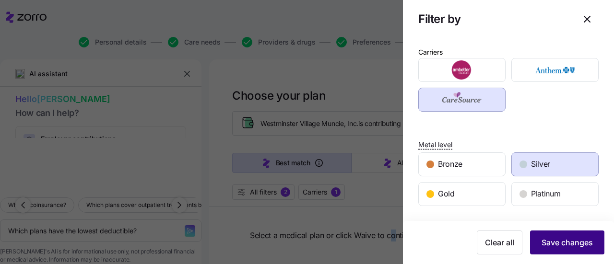
click at [548, 245] on span "Save changes" at bounding box center [567, 243] width 51 height 12
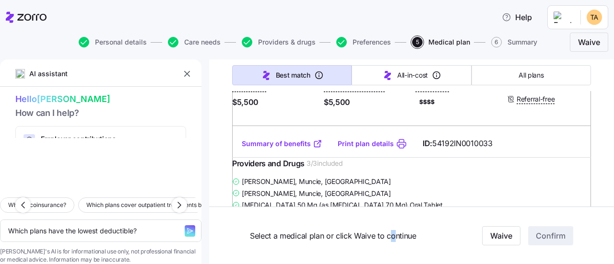
scroll to position [288, 0]
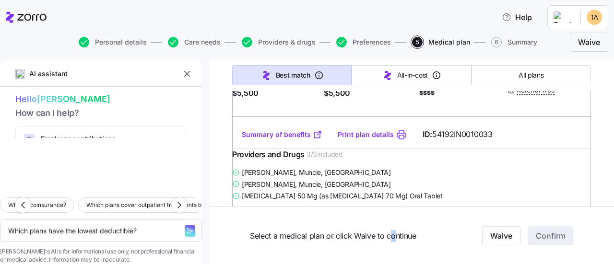
click at [293, 140] on link "Summary of benefits" at bounding box center [282, 135] width 81 height 10
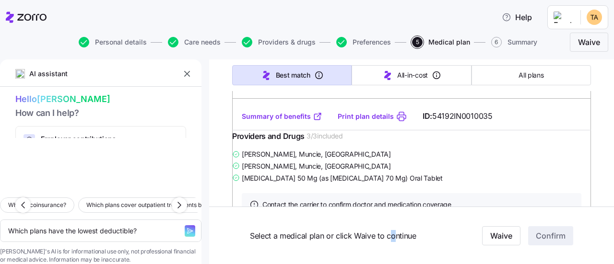
scroll to position [1584, 0]
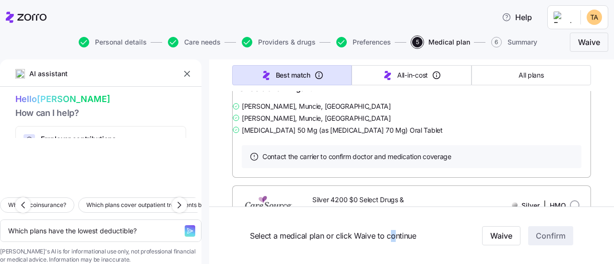
click at [288, 73] on link "Summary of benefits" at bounding box center [282, 69] width 81 height 10
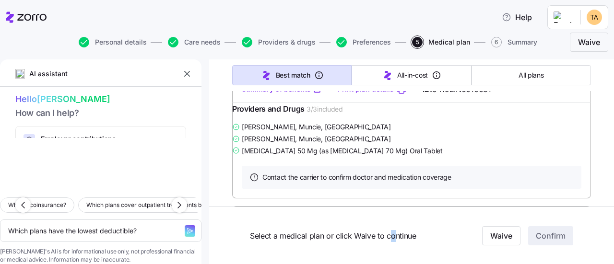
scroll to position [1920, 0]
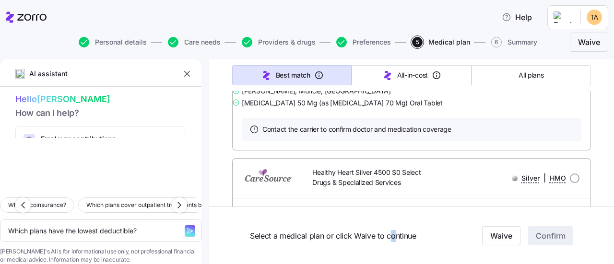
click at [291, 46] on link "Summary of benefits" at bounding box center [282, 41] width 81 height 10
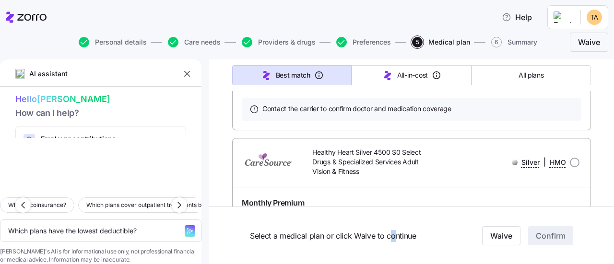
scroll to position [2256, 0]
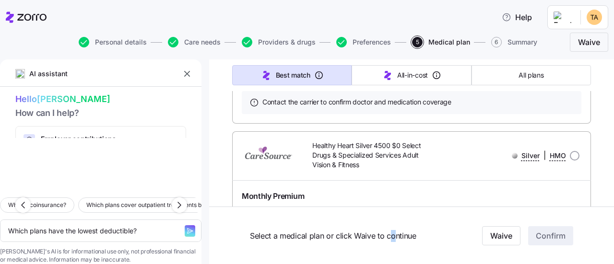
click at [297, 19] on link "Summary of benefits" at bounding box center [282, 14] width 81 height 10
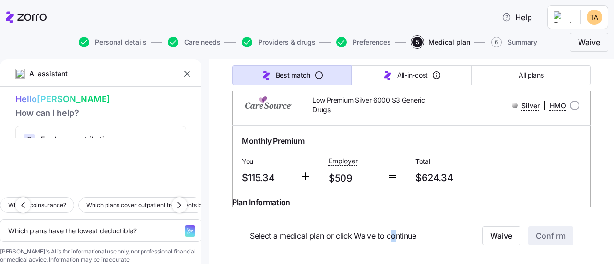
scroll to position [2640, 0]
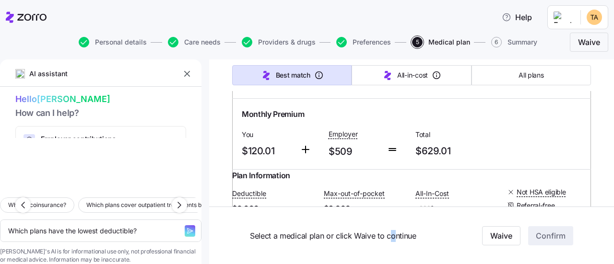
scroll to position [3312, 0]
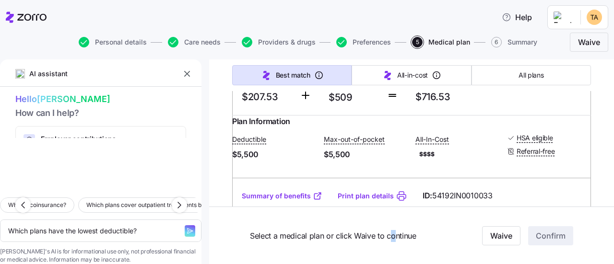
scroll to position [240, 0]
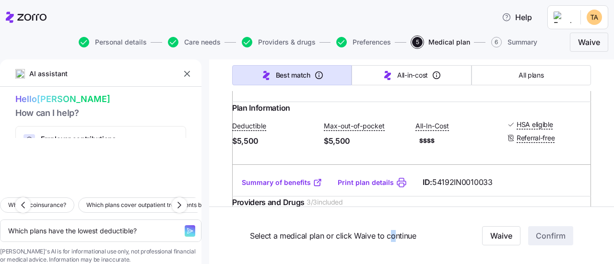
click at [281, 188] on link "Summary of benefits" at bounding box center [282, 183] width 81 height 10
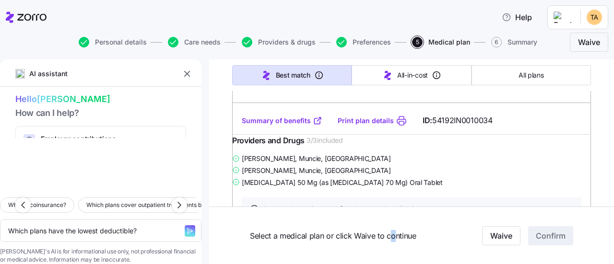
scroll to position [624, 0]
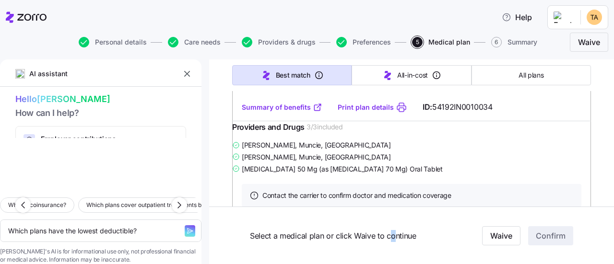
click at [275, 112] on link "Summary of benefits" at bounding box center [282, 108] width 81 height 10
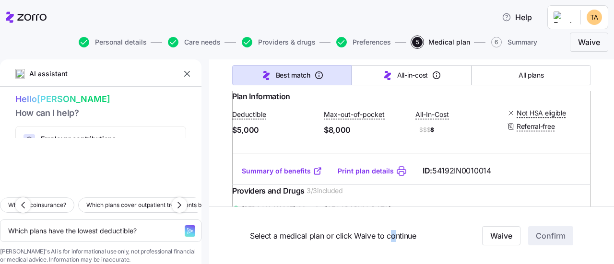
scroll to position [912, 0]
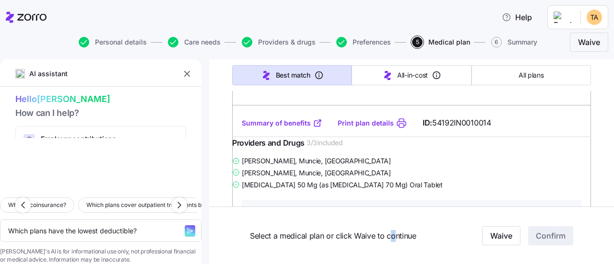
click at [283, 128] on link "Summary of benefits" at bounding box center [282, 124] width 81 height 10
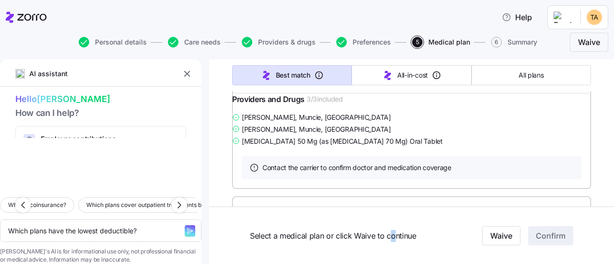
scroll to position [1584, 0]
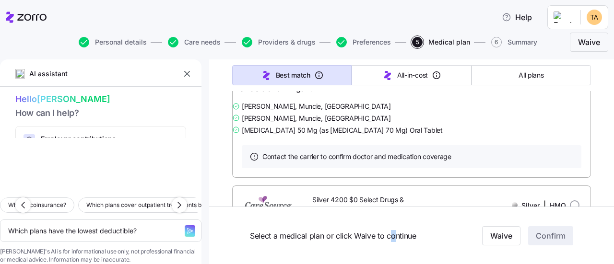
click at [295, 73] on link "Summary of benefits" at bounding box center [282, 69] width 81 height 10
click at [282, 73] on link "Summary of benefits" at bounding box center [282, 69] width 81 height 10
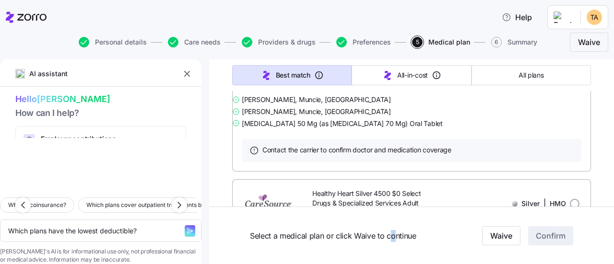
scroll to position [2256, 0]
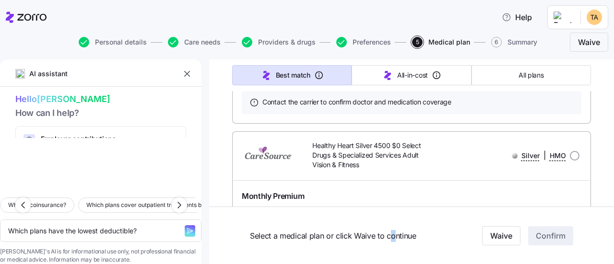
click at [290, 19] on link "Summary of benefits" at bounding box center [282, 14] width 81 height 10
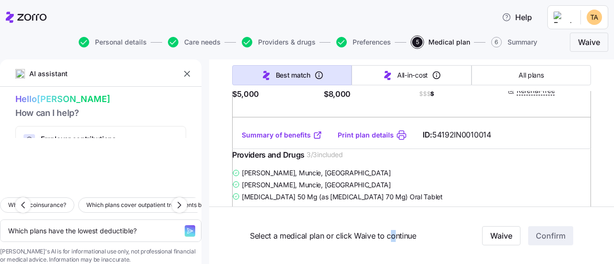
scroll to position [912, 0]
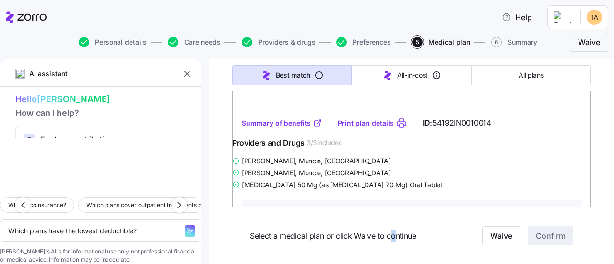
click at [284, 128] on link "Summary of benefits" at bounding box center [282, 124] width 81 height 10
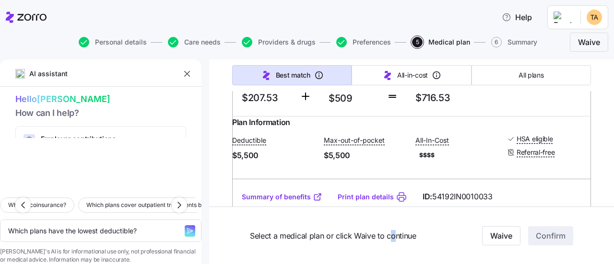
scroll to position [240, 0]
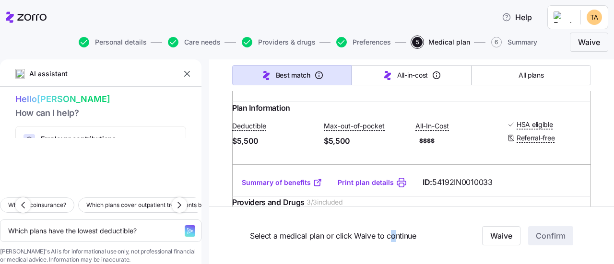
click at [295, 188] on link "Summary of benefits" at bounding box center [282, 183] width 81 height 10
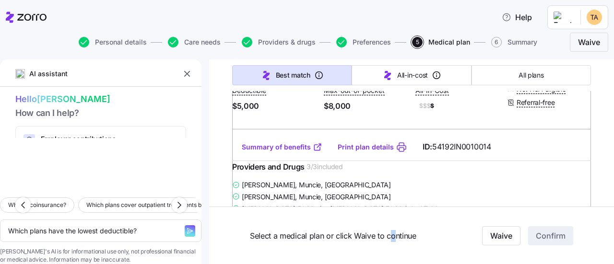
scroll to position [912, 0]
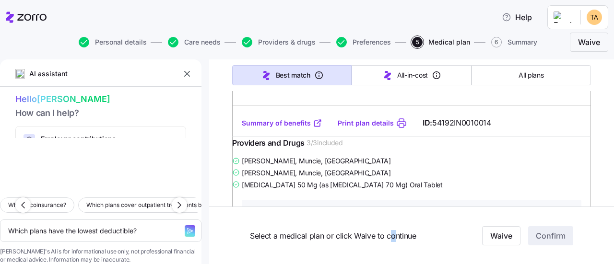
click at [275, 128] on link "Summary of benefits" at bounding box center [282, 124] width 81 height 10
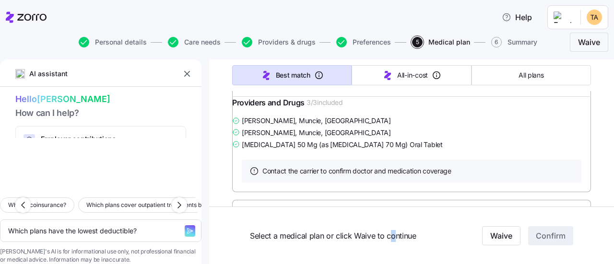
scroll to position [1584, 0]
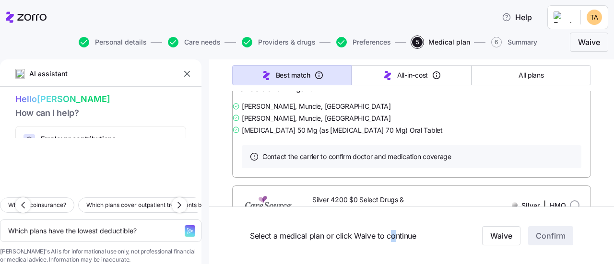
click at [276, 73] on link "Summary of benefits" at bounding box center [282, 69] width 81 height 10
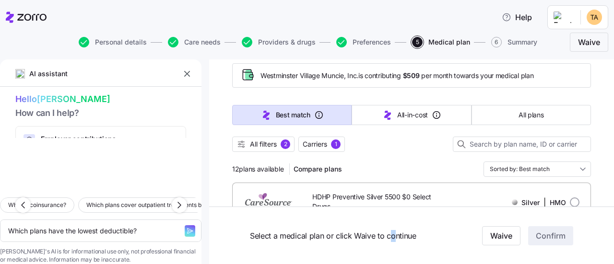
scroll to position [96, 0]
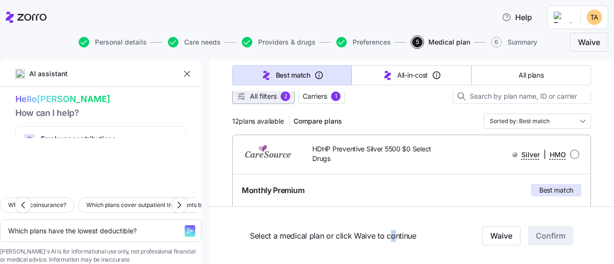
click at [257, 96] on span "All filters" at bounding box center [263, 97] width 27 height 10
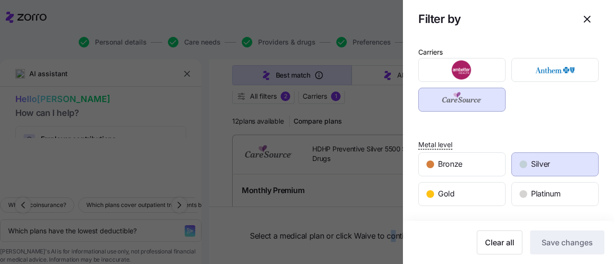
click at [542, 166] on span "Silver" at bounding box center [540, 164] width 19 height 12
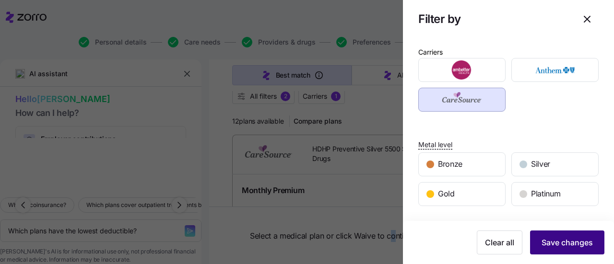
click at [542, 242] on span "Save changes" at bounding box center [567, 243] width 51 height 12
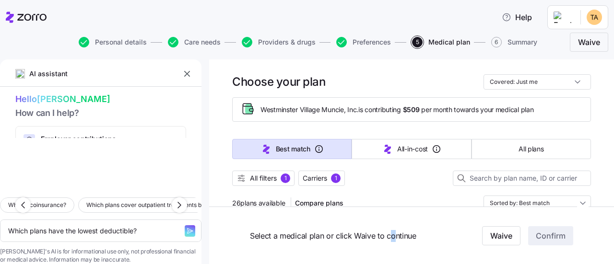
scroll to position [0, 0]
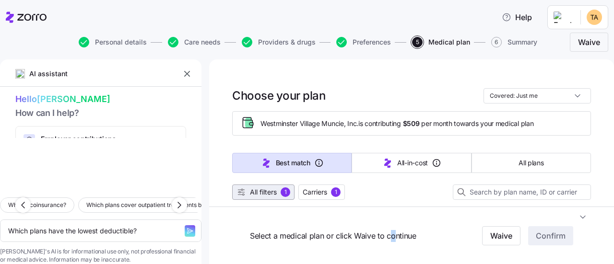
click at [265, 192] on span "All filters" at bounding box center [263, 193] width 27 height 10
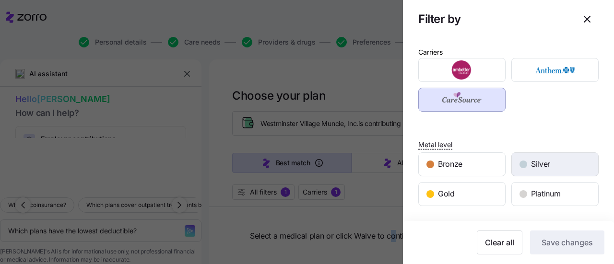
click at [548, 165] on div "Silver" at bounding box center [555, 164] width 86 height 23
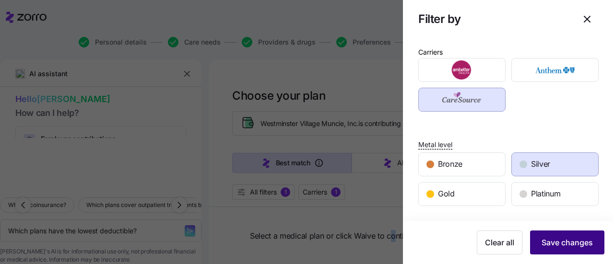
click at [572, 244] on span "Save changes" at bounding box center [567, 243] width 51 height 12
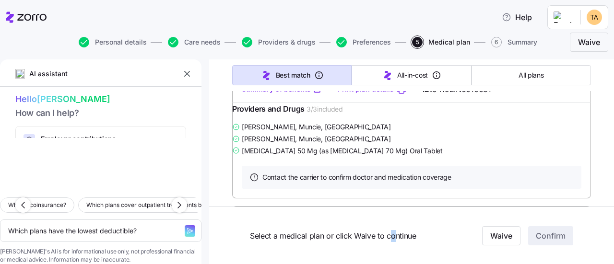
scroll to position [1920, 0]
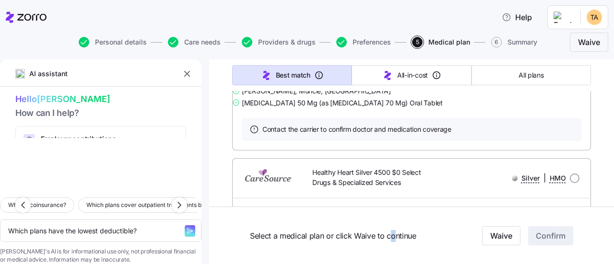
click at [288, 46] on link "Summary of benefits" at bounding box center [282, 41] width 81 height 10
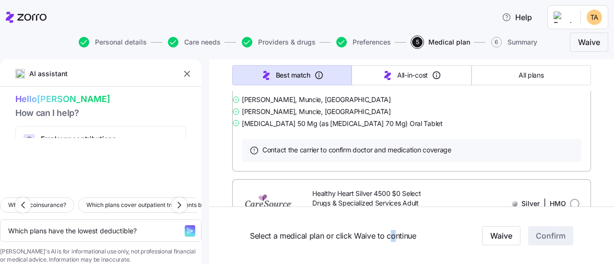
scroll to position [2256, 0]
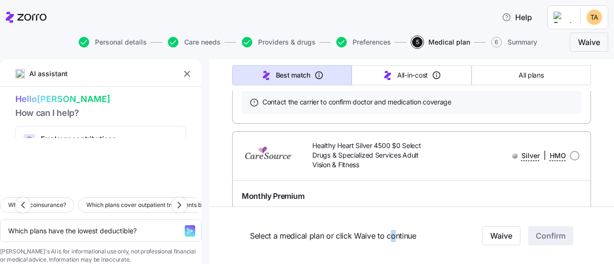
click at [277, 19] on link "Summary of benefits" at bounding box center [282, 14] width 81 height 10
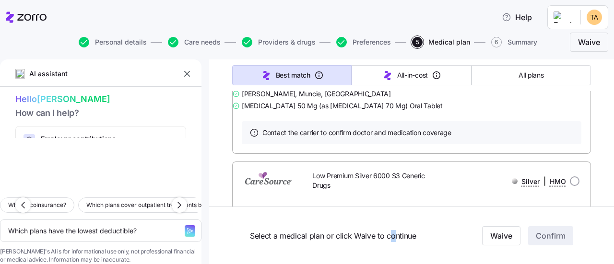
scroll to position [2592, 0]
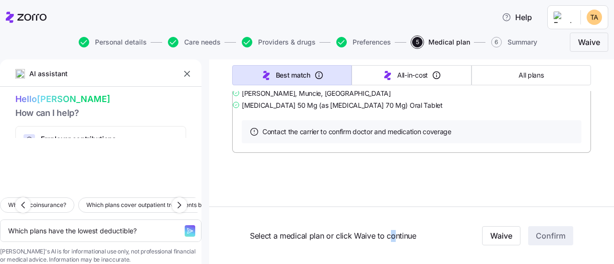
scroll to position [4124, 0]
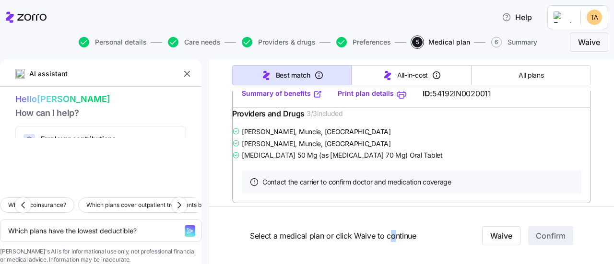
type textarea "x"
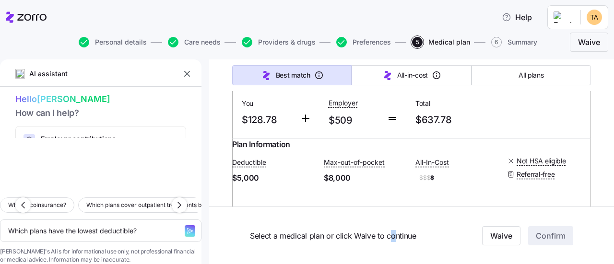
scroll to position [864, 0]
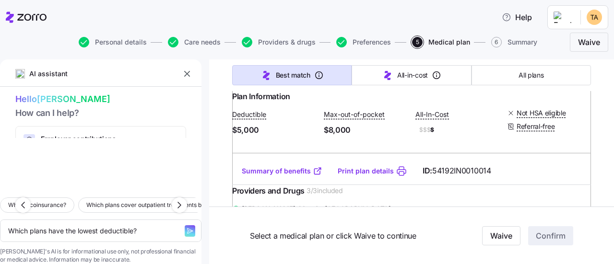
click at [300, 76] on icon at bounding box center [306, 71] width 12 height 12
click at [283, 80] on span "$128.78" at bounding box center [267, 72] width 50 height 16
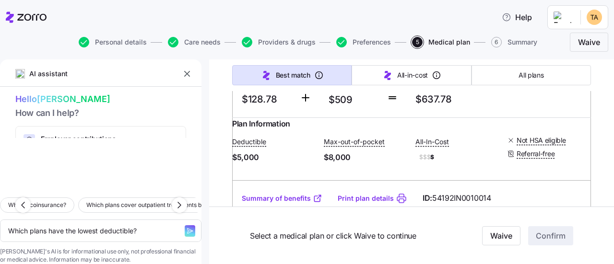
scroll to position [816, 0]
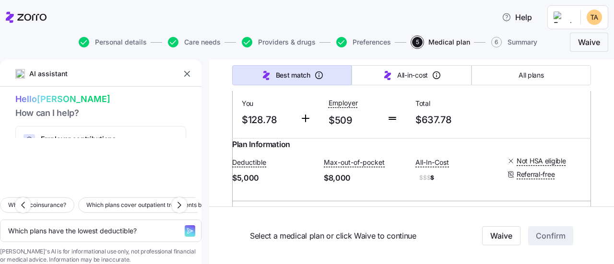
click at [570, 55] on input "radio" at bounding box center [575, 50] width 10 height 10
radio input "true"
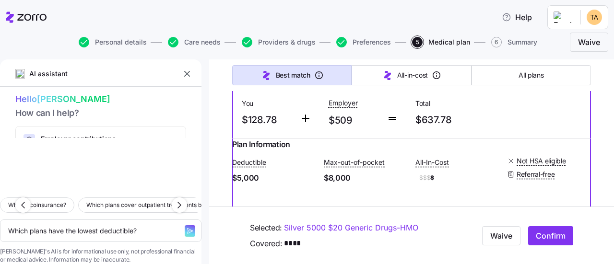
click at [570, 55] on input "radio" at bounding box center [575, 50] width 10 height 10
click at [512, 53] on div at bounding box center [515, 50] width 6 height 6
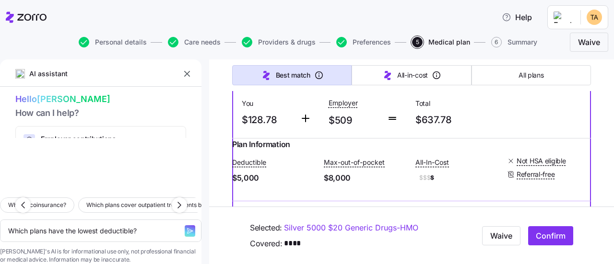
click at [512, 53] on div at bounding box center [515, 50] width 6 height 6
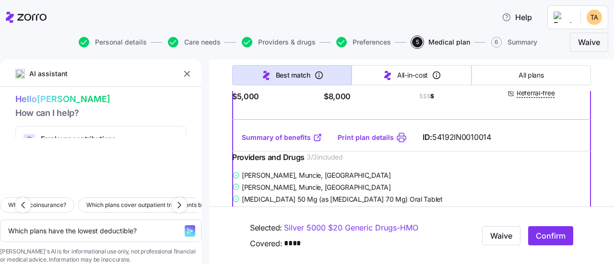
scroll to position [912, 0]
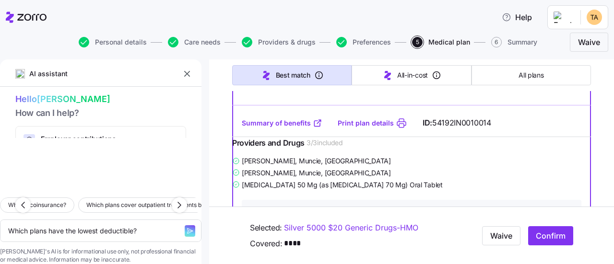
click at [283, 128] on link "Summary of benefits" at bounding box center [282, 124] width 81 height 10
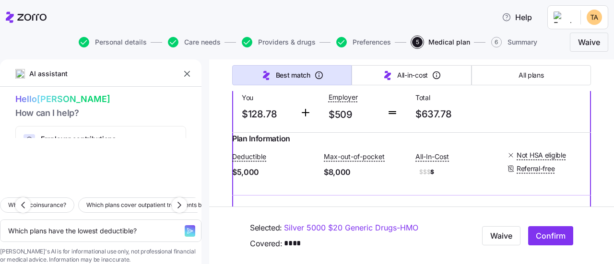
scroll to position [816, 0]
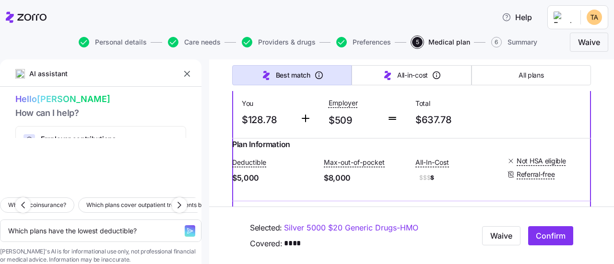
click at [570, 55] on input "radio" at bounding box center [575, 50] width 10 height 10
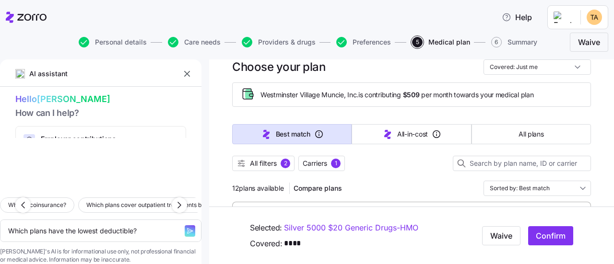
scroll to position [0, 0]
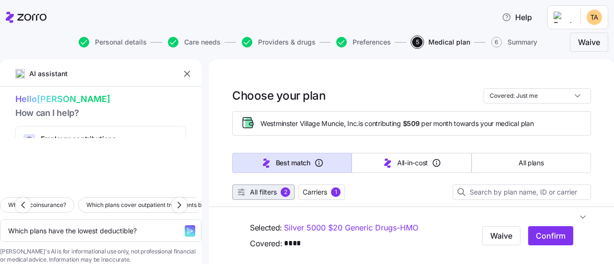
click at [267, 190] on span "All filters" at bounding box center [263, 193] width 27 height 10
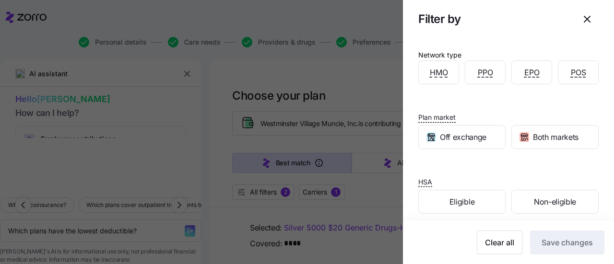
scroll to position [190, 0]
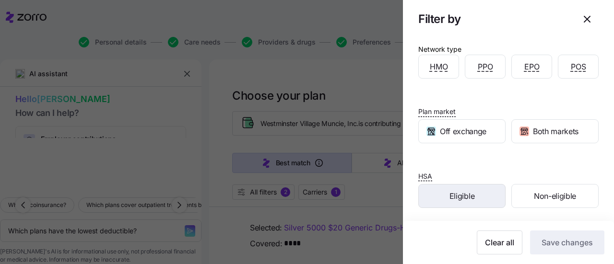
click at [455, 192] on span "Eligible" at bounding box center [462, 197] width 25 height 12
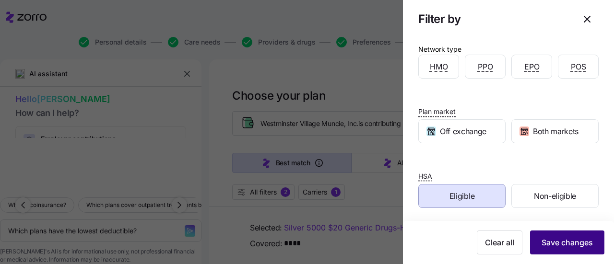
click at [554, 242] on span "Save changes" at bounding box center [567, 243] width 51 height 12
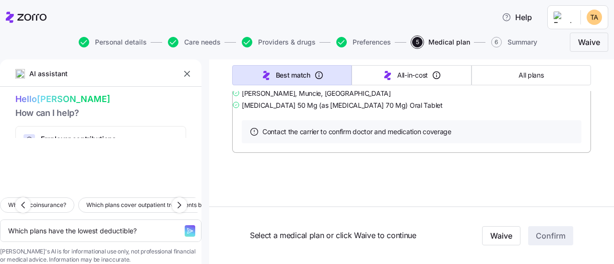
scroll to position [647, 0]
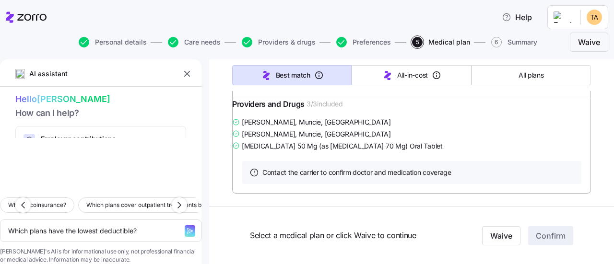
click at [297, 89] on link "Summary of benefits" at bounding box center [282, 85] width 81 height 10
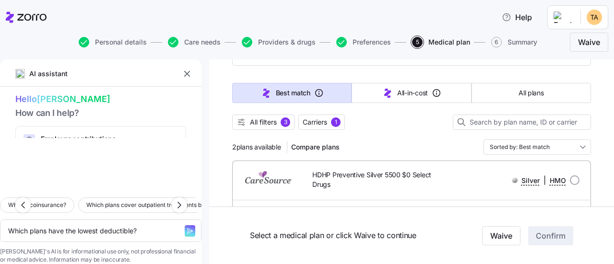
scroll to position [0, 0]
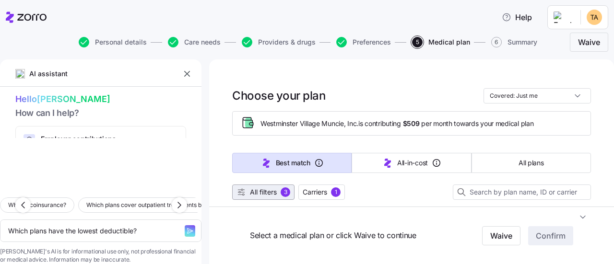
click at [250, 191] on span "All filters" at bounding box center [263, 193] width 27 height 10
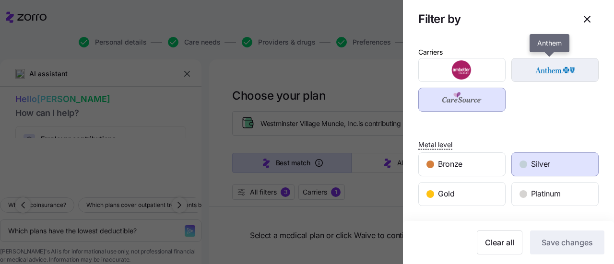
click at [544, 73] on img "button" at bounding box center [555, 69] width 71 height 19
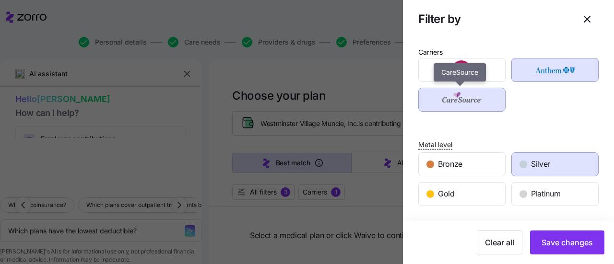
click at [486, 96] on img "button" at bounding box center [462, 99] width 71 height 19
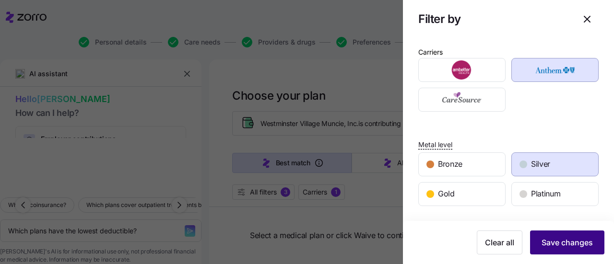
click at [559, 242] on span "Save changes" at bounding box center [567, 243] width 51 height 12
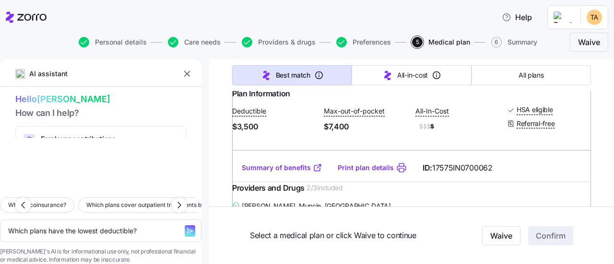
scroll to position [288, 0]
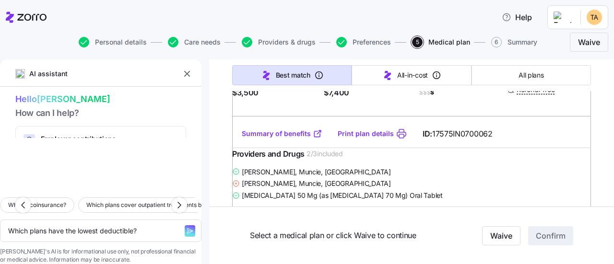
click at [276, 139] on link "Summary of benefits" at bounding box center [282, 134] width 81 height 10
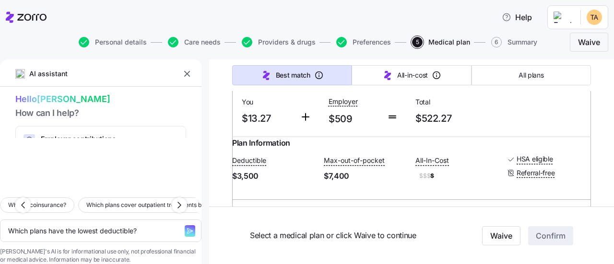
scroll to position [0, 0]
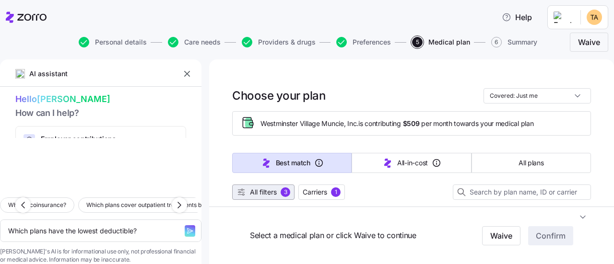
click at [259, 191] on span "All filters" at bounding box center [263, 193] width 27 height 10
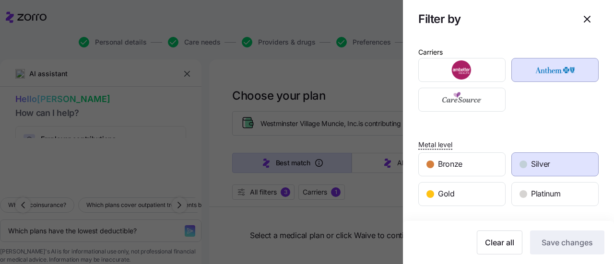
click at [537, 163] on span "Silver" at bounding box center [540, 164] width 19 height 12
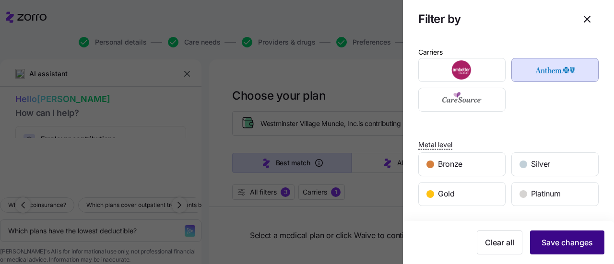
click at [575, 244] on span "Save changes" at bounding box center [567, 243] width 51 height 12
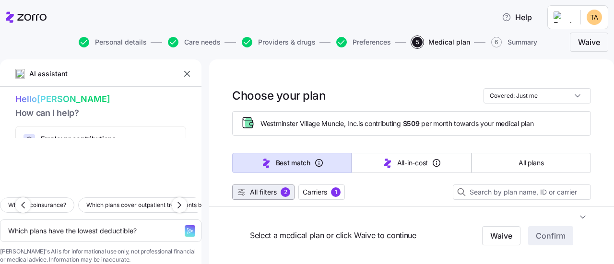
click at [263, 194] on span "All filters" at bounding box center [263, 193] width 27 height 10
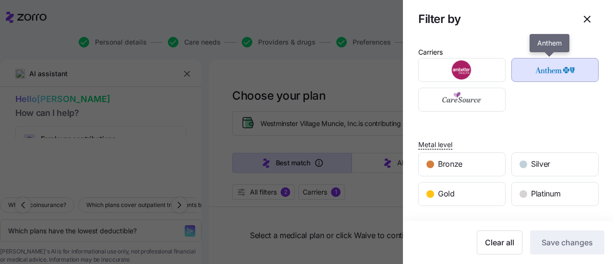
click at [544, 75] on img "button" at bounding box center [555, 69] width 71 height 19
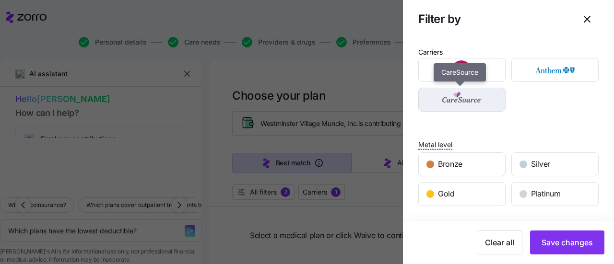
click at [462, 98] on img "button" at bounding box center [462, 99] width 71 height 19
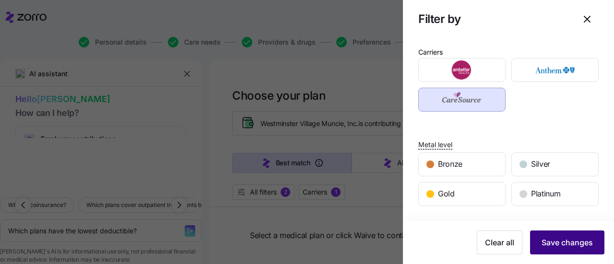
click at [554, 242] on span "Save changes" at bounding box center [567, 243] width 51 height 12
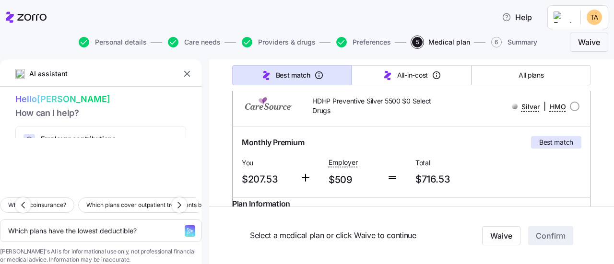
scroll to position [96, 0]
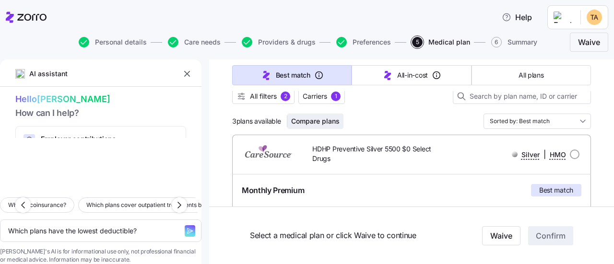
click at [329, 120] on span "Compare plans" at bounding box center [315, 122] width 48 height 10
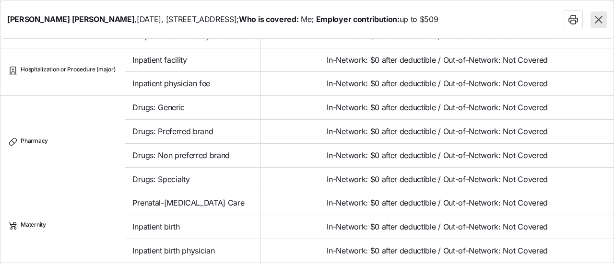
scroll to position [698, 0]
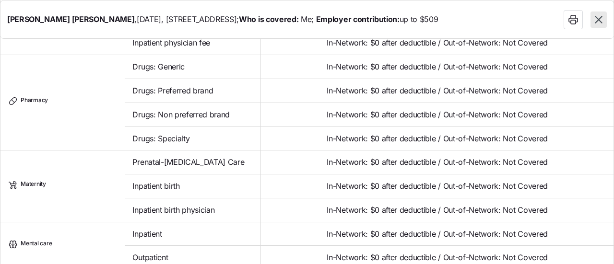
click at [599, 22] on icon "button" at bounding box center [599, 19] width 12 height 12
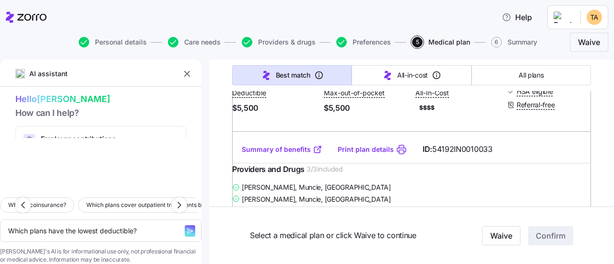
scroll to position [288, 0]
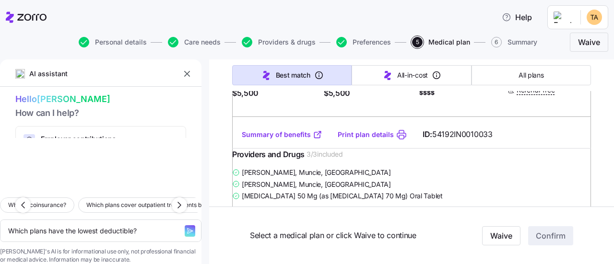
click at [297, 140] on link "Summary of benefits" at bounding box center [282, 135] width 81 height 10
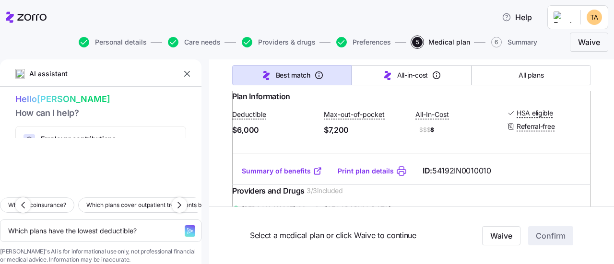
scroll to position [912, 0]
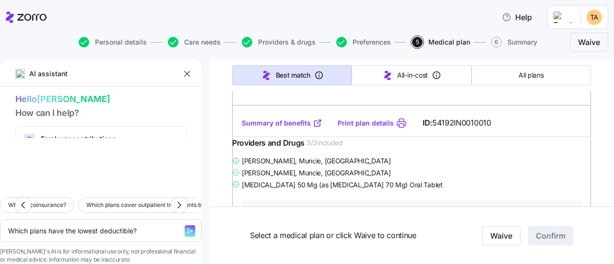
click at [291, 128] on link "Summary of benefits" at bounding box center [282, 124] width 81 height 10
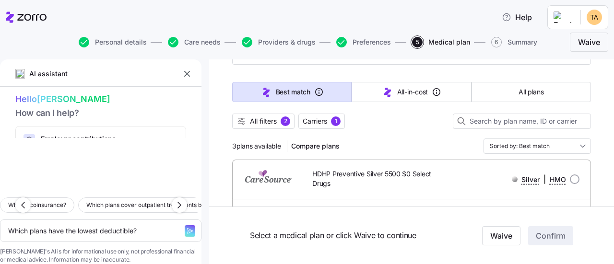
scroll to position [0, 0]
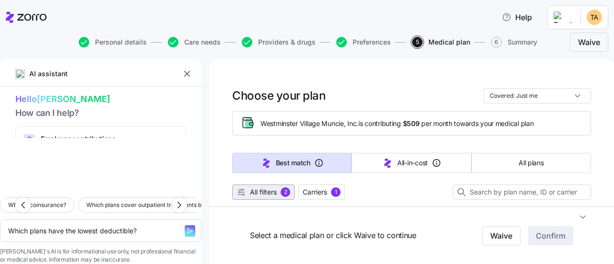
click at [268, 188] on span "All filters" at bounding box center [263, 193] width 27 height 10
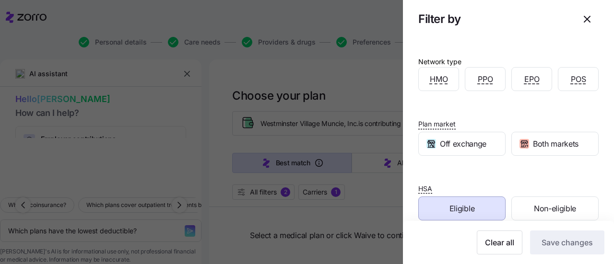
scroll to position [190, 0]
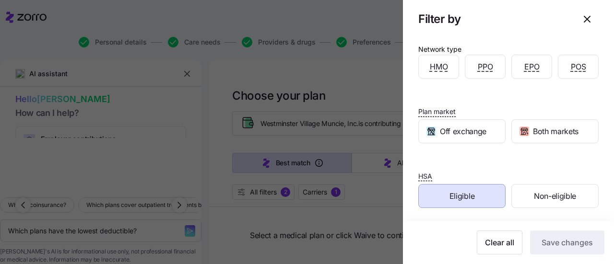
click at [474, 158] on div "HSA Eligible Non-eligible" at bounding box center [509, 179] width 180 height 57
click at [466, 194] on span "Eligible" at bounding box center [462, 197] width 25 height 12
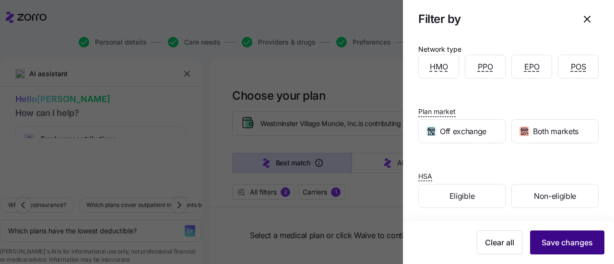
click at [542, 243] on span "Save changes" at bounding box center [567, 243] width 51 height 12
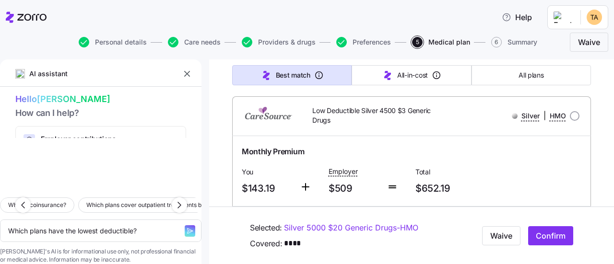
scroll to position [2308, 0]
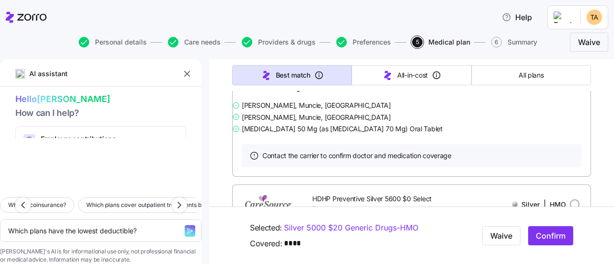
scroll to position [0, 0]
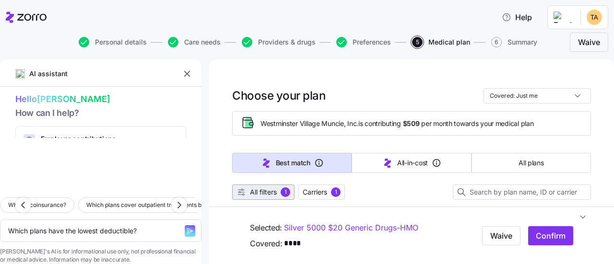
click at [264, 195] on span "All filters" at bounding box center [263, 193] width 27 height 10
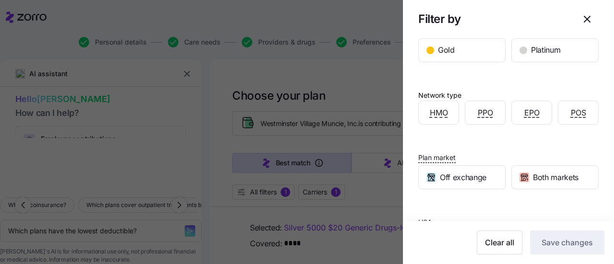
scroll to position [190, 0]
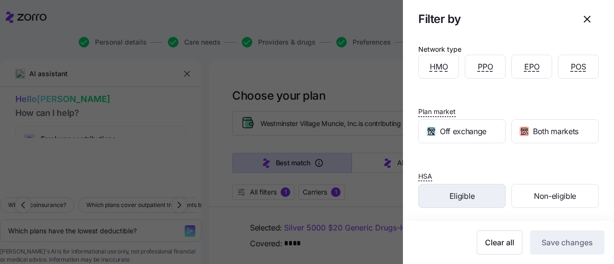
click at [439, 193] on div "Eligible" at bounding box center [462, 196] width 86 height 23
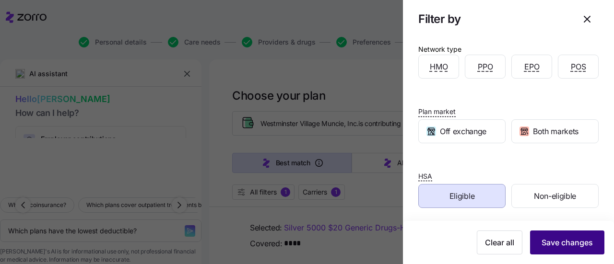
click at [556, 242] on span "Save changes" at bounding box center [567, 243] width 51 height 12
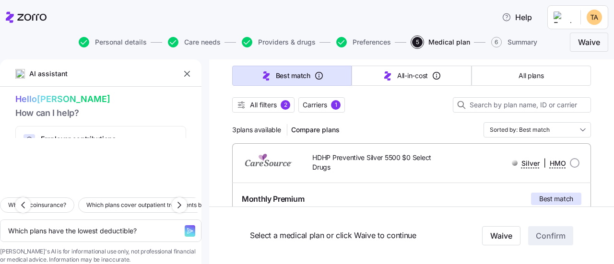
scroll to position [144, 0]
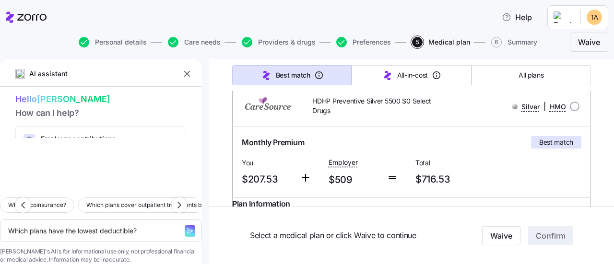
click at [512, 104] on div at bounding box center [515, 107] width 6 height 6
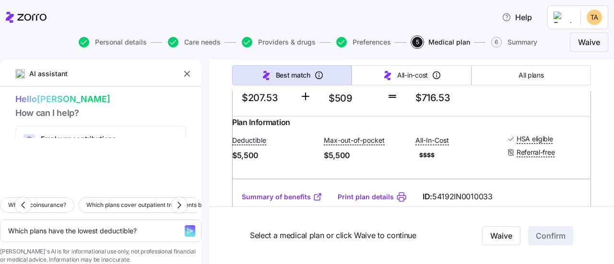
scroll to position [240, 0]
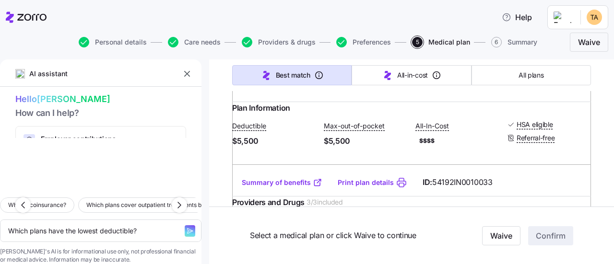
click at [280, 188] on link "Summary of benefits" at bounding box center [282, 183] width 81 height 10
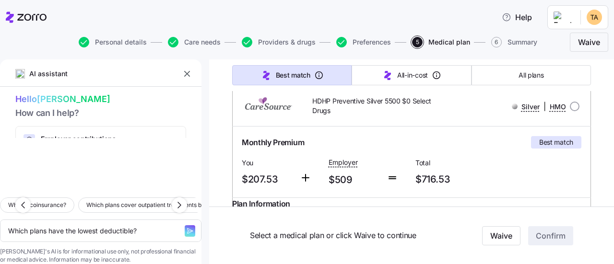
scroll to position [0, 0]
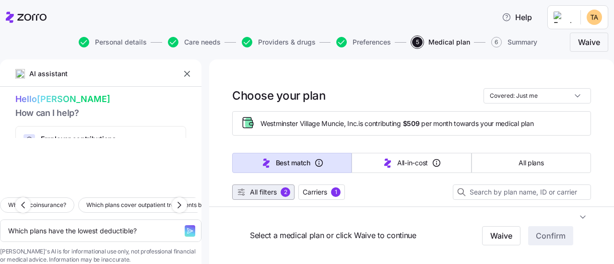
click at [269, 195] on span "All filters" at bounding box center [263, 193] width 27 height 10
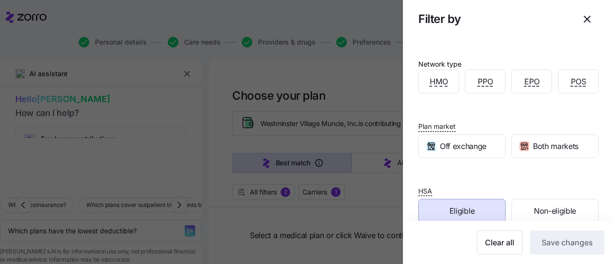
scroll to position [190, 0]
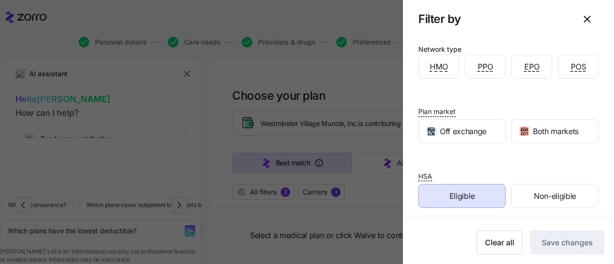
click at [456, 202] on div "Eligible" at bounding box center [462, 196] width 86 height 23
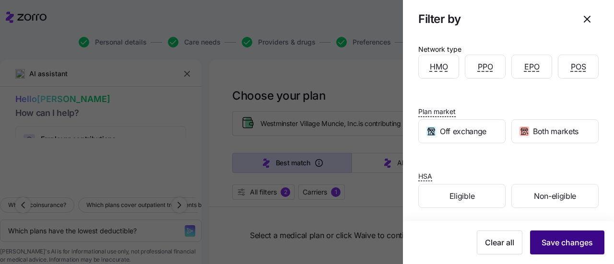
click at [548, 245] on span "Save changes" at bounding box center [567, 243] width 51 height 12
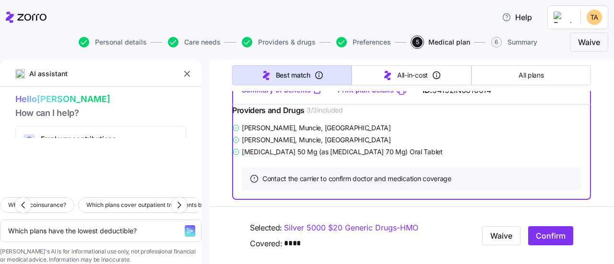
scroll to position [1924, 0]
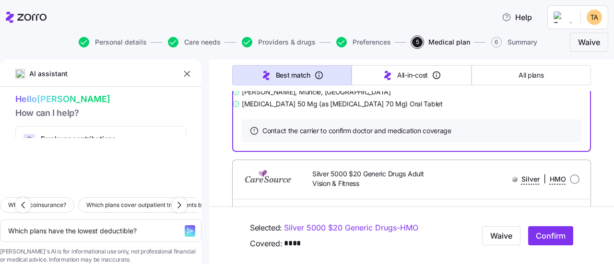
click at [280, 47] on link "Summary of benefits" at bounding box center [282, 42] width 81 height 10
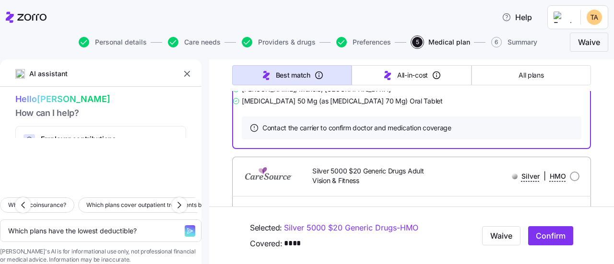
scroll to position [1968, 0]
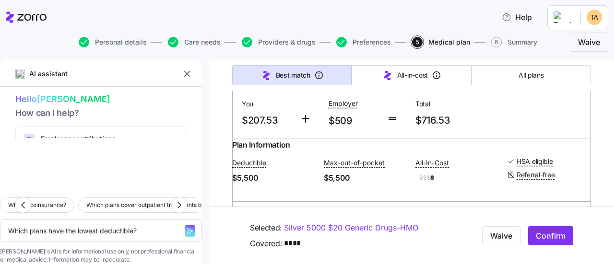
scroll to position [0, 0]
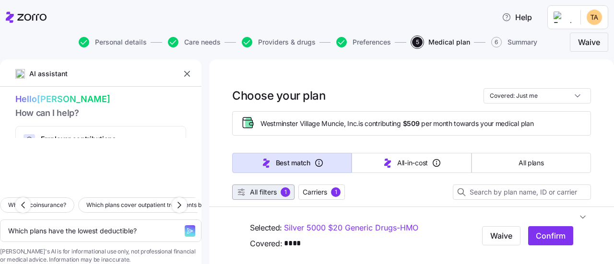
click at [278, 192] on span "All filters 1" at bounding box center [264, 193] width 54 height 10
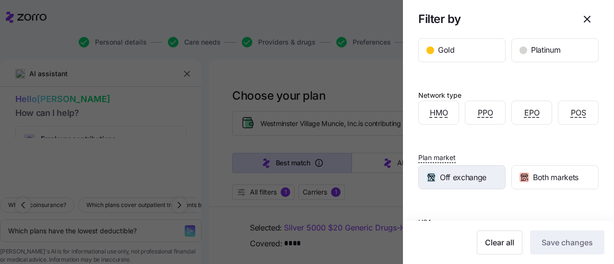
scroll to position [190, 0]
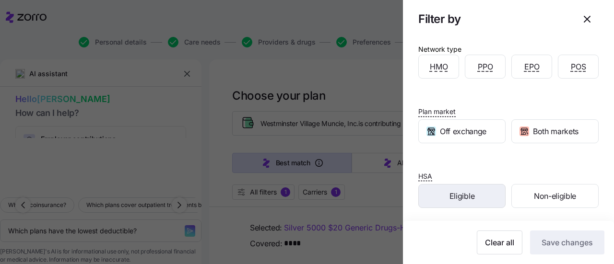
click at [451, 192] on span "Eligible" at bounding box center [462, 197] width 25 height 12
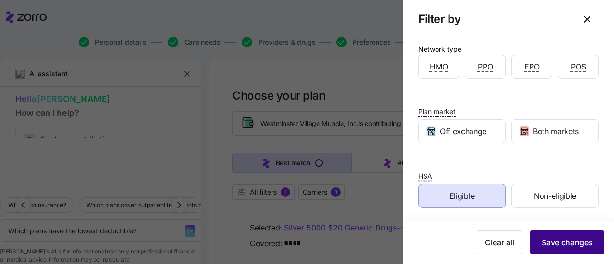
click at [542, 240] on span "Save changes" at bounding box center [567, 243] width 51 height 12
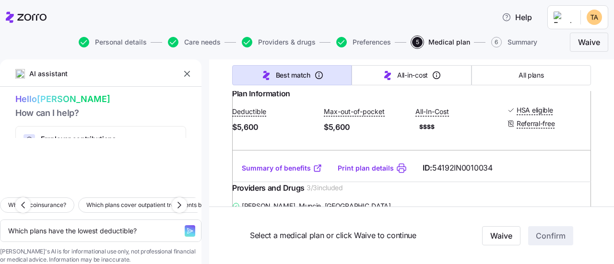
scroll to position [576, 0]
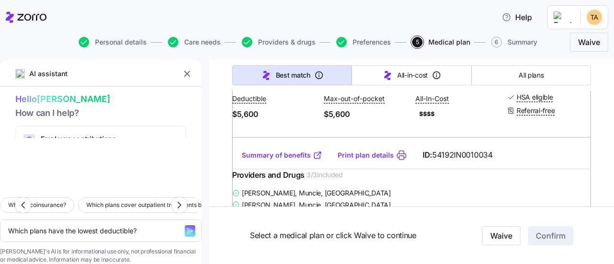
click at [287, 160] on link "Summary of benefits" at bounding box center [282, 156] width 81 height 10
click at [288, 160] on link "Summary of benefits" at bounding box center [282, 156] width 81 height 10
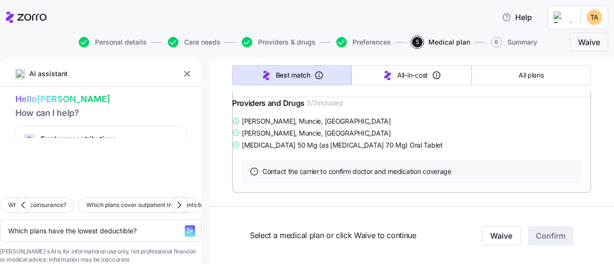
scroll to position [960, 0]
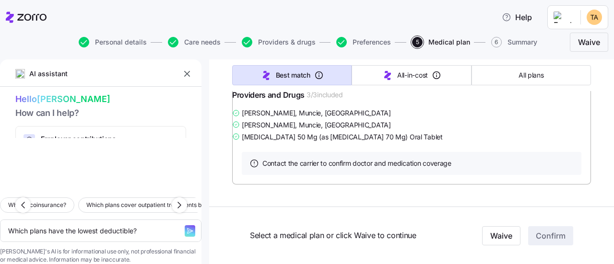
click at [285, 80] on link "Summary of benefits" at bounding box center [282, 76] width 81 height 10
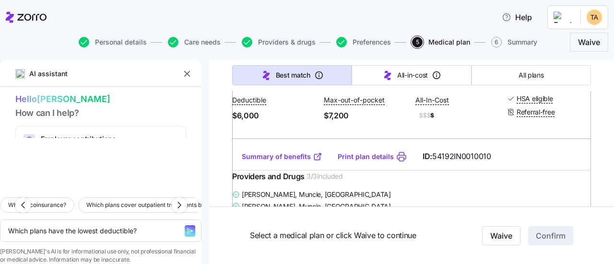
scroll to position [912, 0]
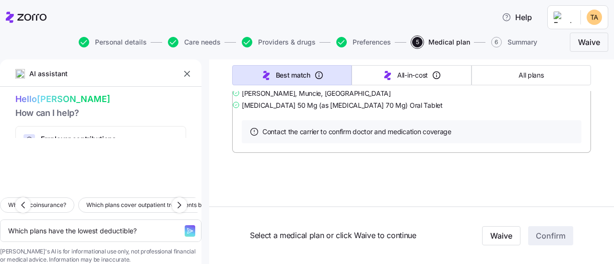
type textarea "x"
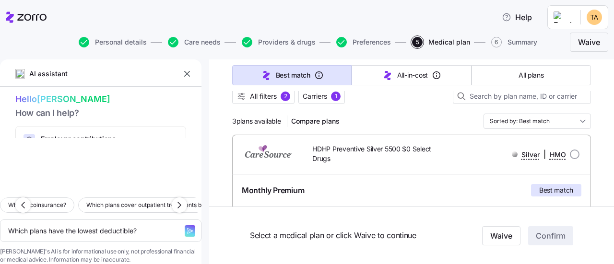
scroll to position [144, 0]
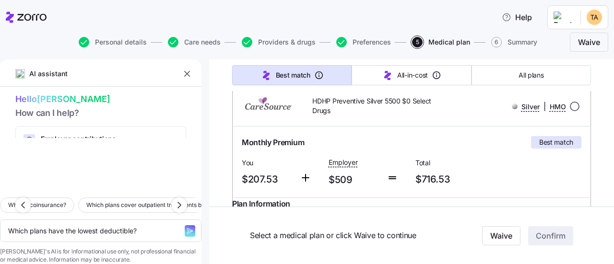
click at [570, 104] on input "radio" at bounding box center [575, 107] width 10 height 10
radio input "true"
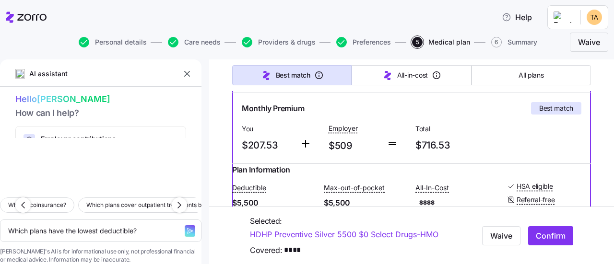
scroll to position [192, 0]
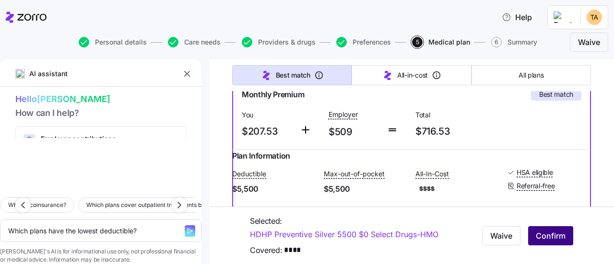
click at [539, 235] on span "Confirm" at bounding box center [551, 236] width 30 height 12
type textarea "x"
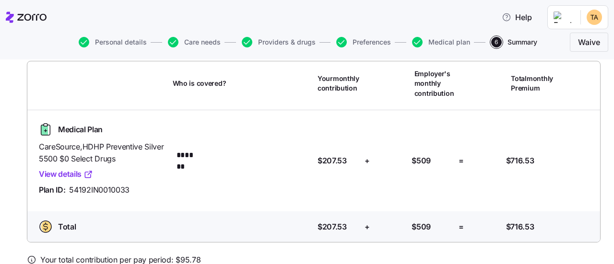
scroll to position [118, 0]
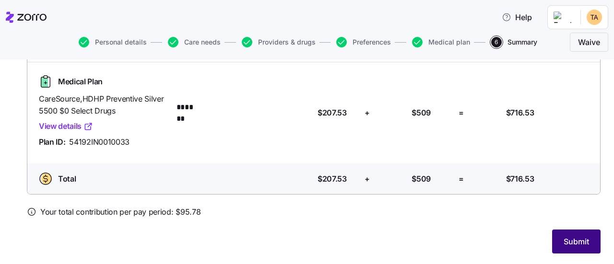
click at [564, 241] on span "Submit" at bounding box center [576, 242] width 25 height 12
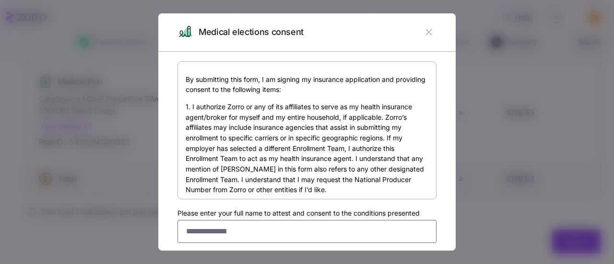
click at [272, 232] on input "Please enter your full name to attest and consent to the conditions presented" at bounding box center [307, 231] width 259 height 23
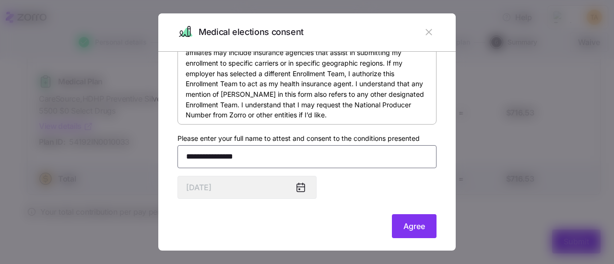
scroll to position [84, 0]
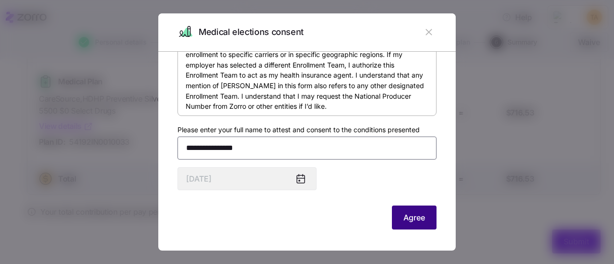
type input "**********"
click at [404, 221] on span "Agree" at bounding box center [415, 218] width 22 height 12
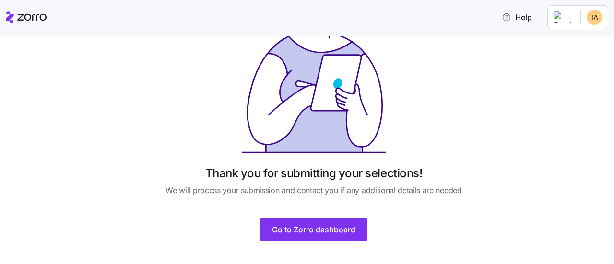
scroll to position [92, 0]
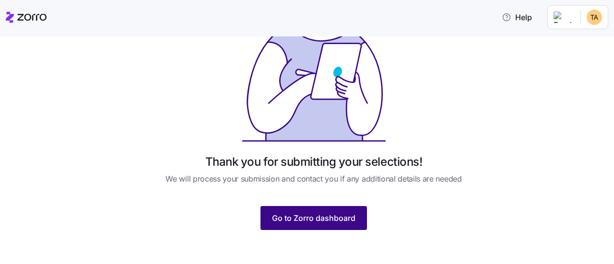
click at [299, 220] on span "Go to Zorro dashboard" at bounding box center [314, 219] width 84 height 12
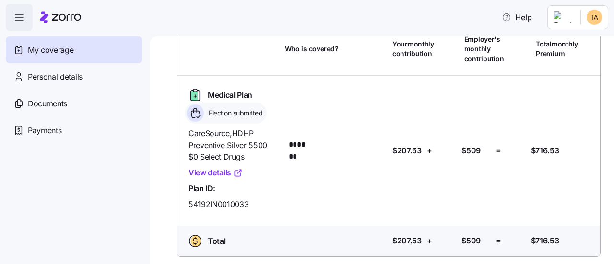
scroll to position [62, 0]
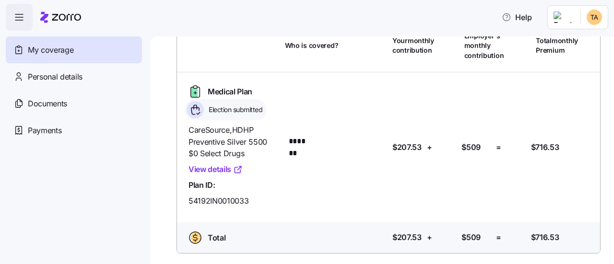
click at [220, 170] on link "View details" at bounding box center [216, 170] width 54 height 12
